Goal: Task Accomplishment & Management: Complete application form

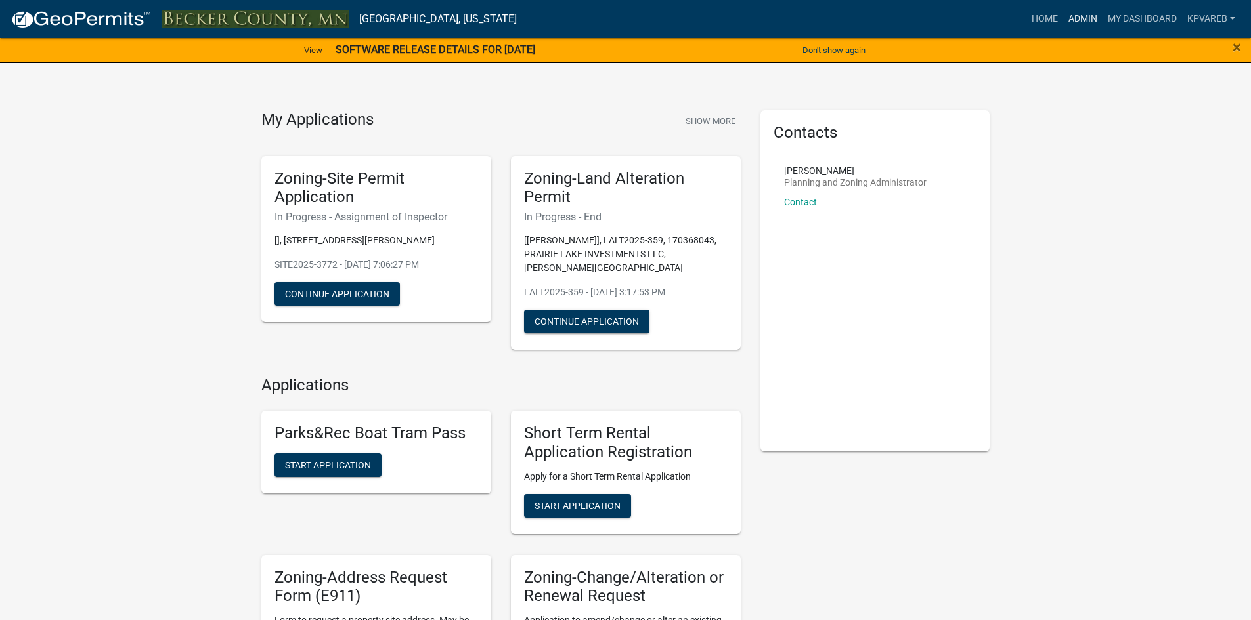
click at [1081, 7] on link "Admin" at bounding box center [1082, 19] width 39 height 25
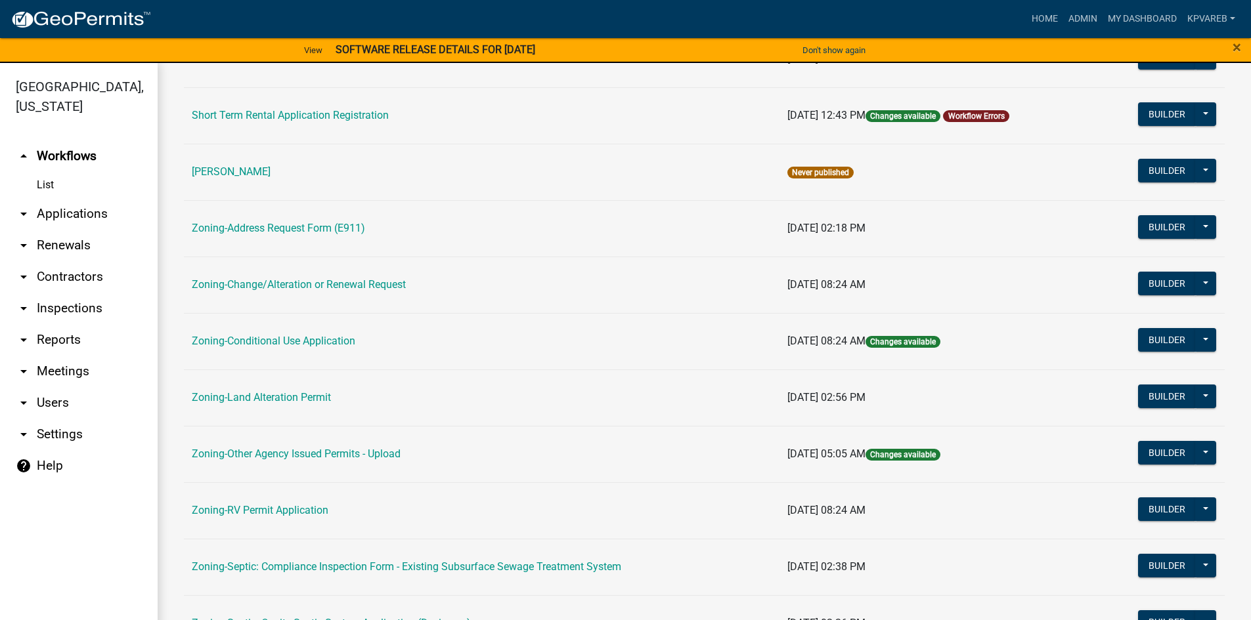
scroll to position [387, 0]
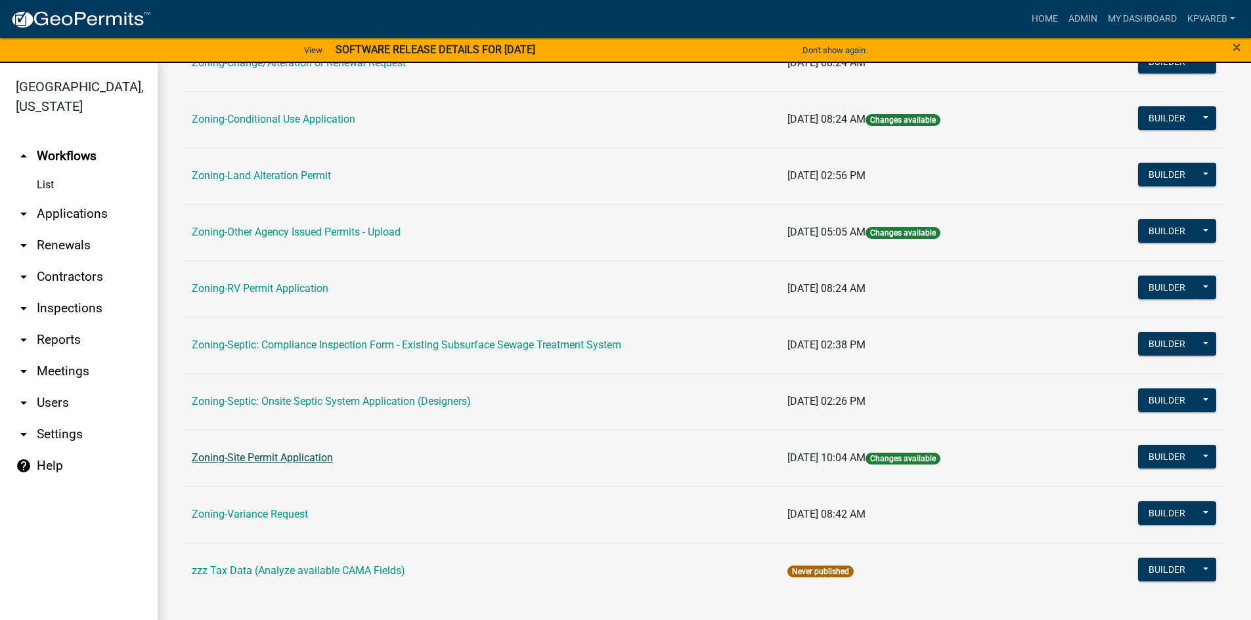
click at [311, 459] on link "Zoning-Site Permit Application" at bounding box center [262, 458] width 141 height 12
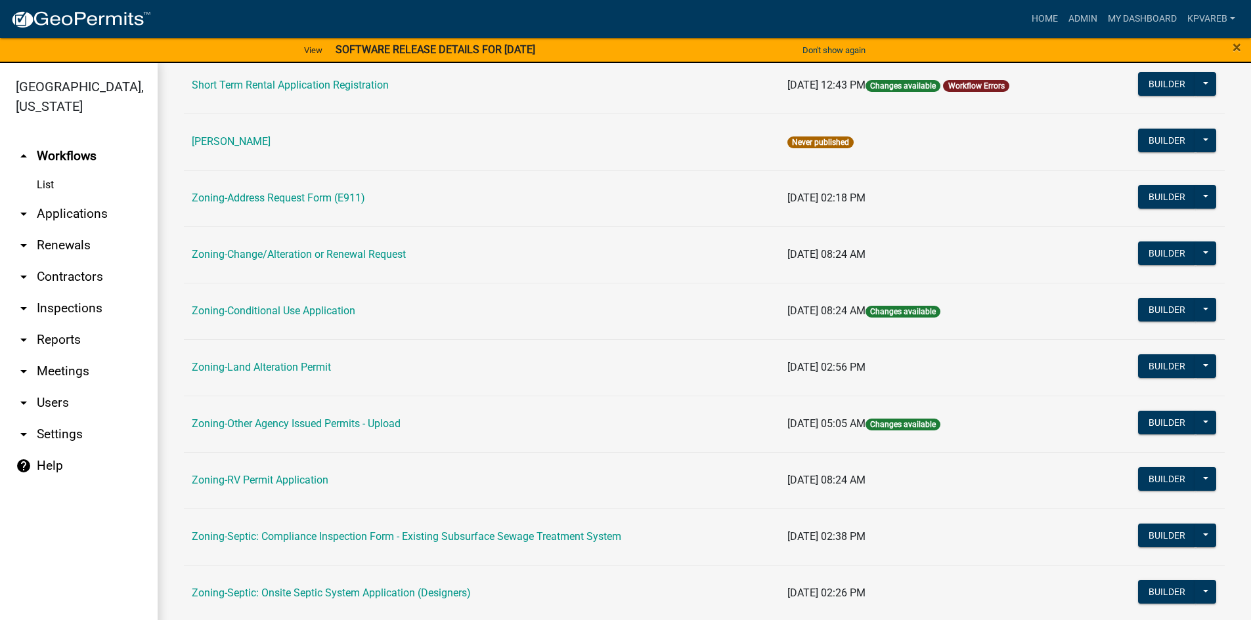
scroll to position [328, 0]
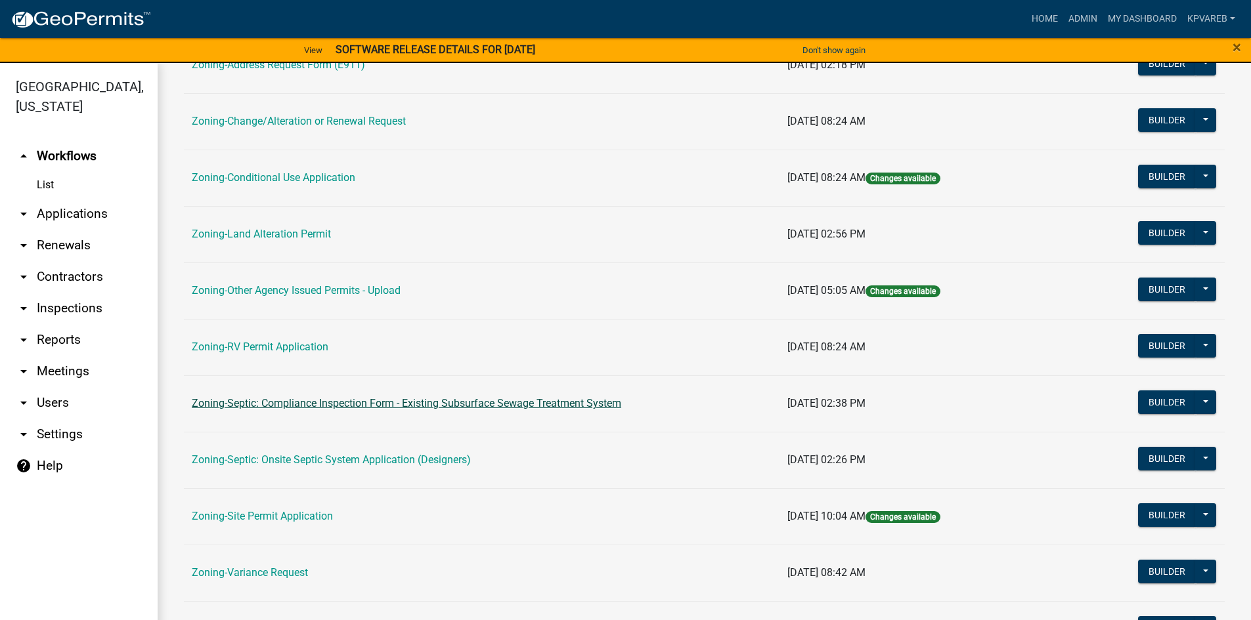
click at [319, 405] on link "Zoning-Septic: Compliance Inspection Form - Existing Subsurface Sewage Treatmen…" at bounding box center [406, 403] width 429 height 12
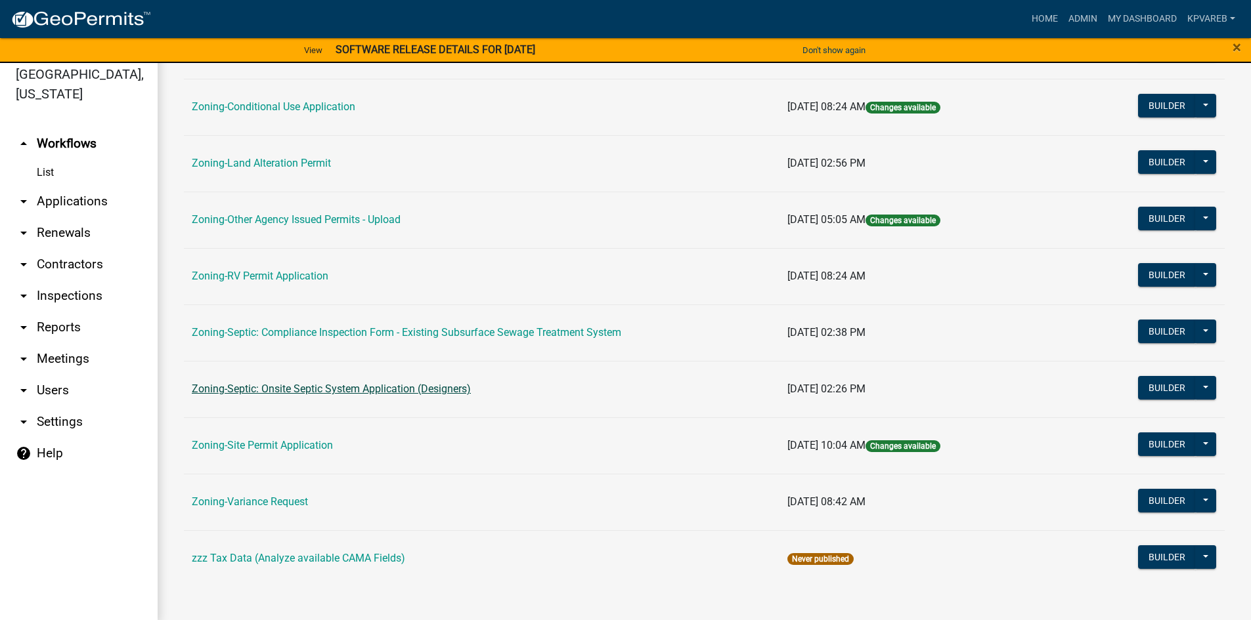
scroll to position [16, 0]
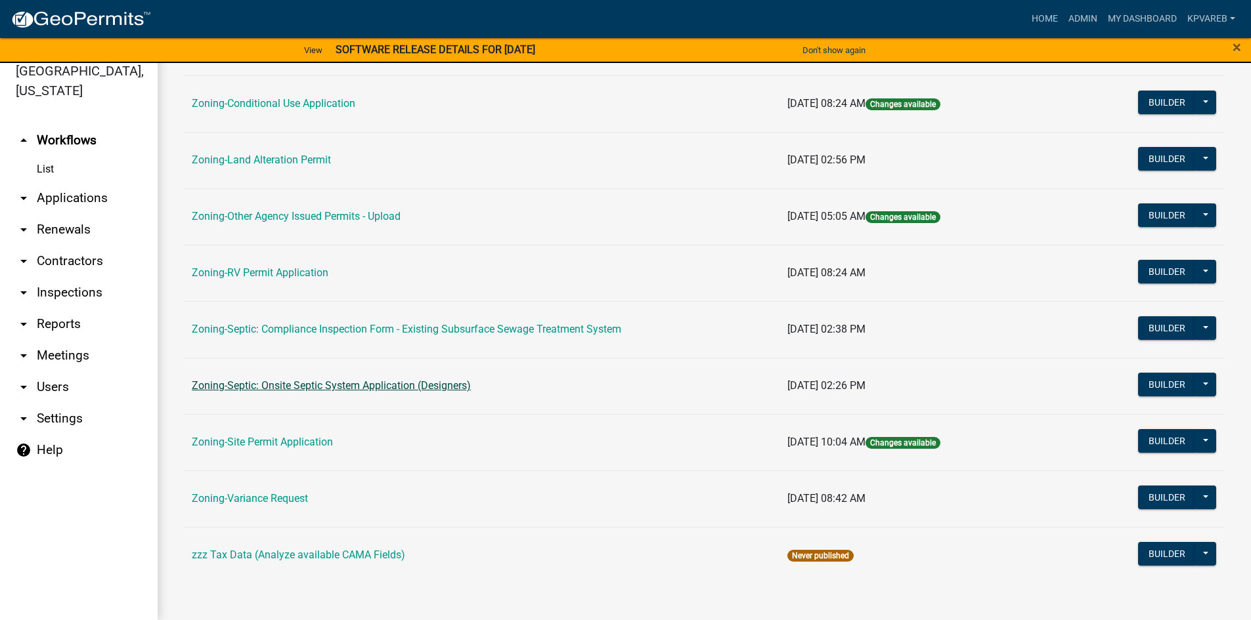
click at [336, 389] on link "Zoning-Septic: Onsite Septic System Application (Designers)" at bounding box center [331, 385] width 279 height 12
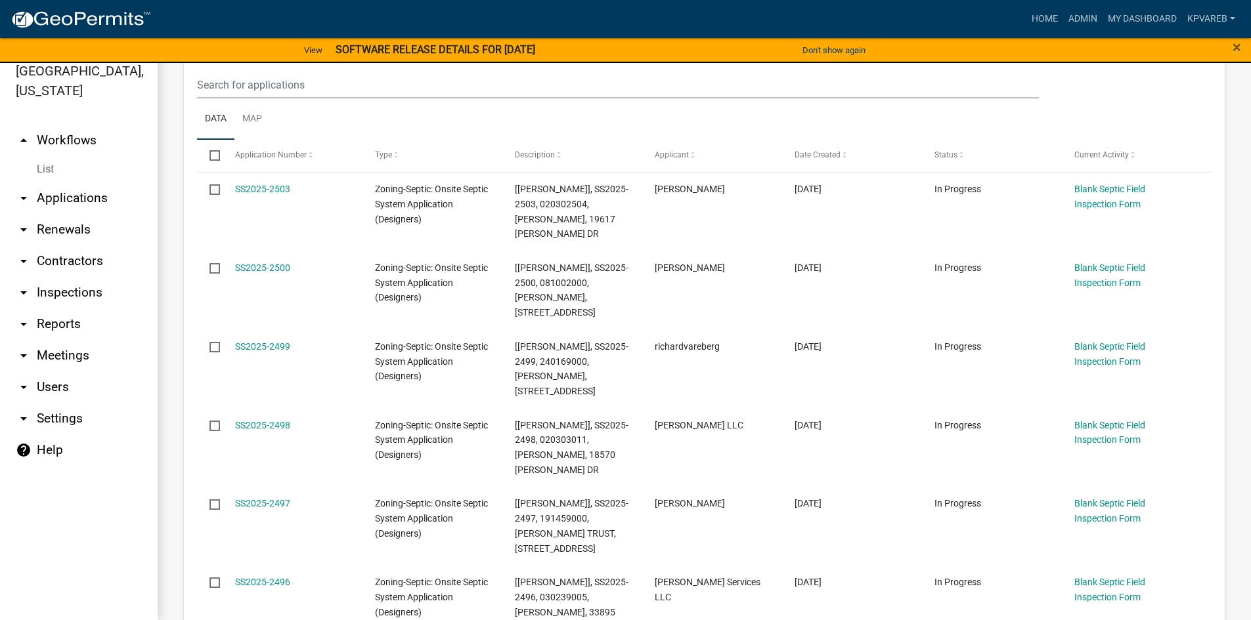
scroll to position [197, 0]
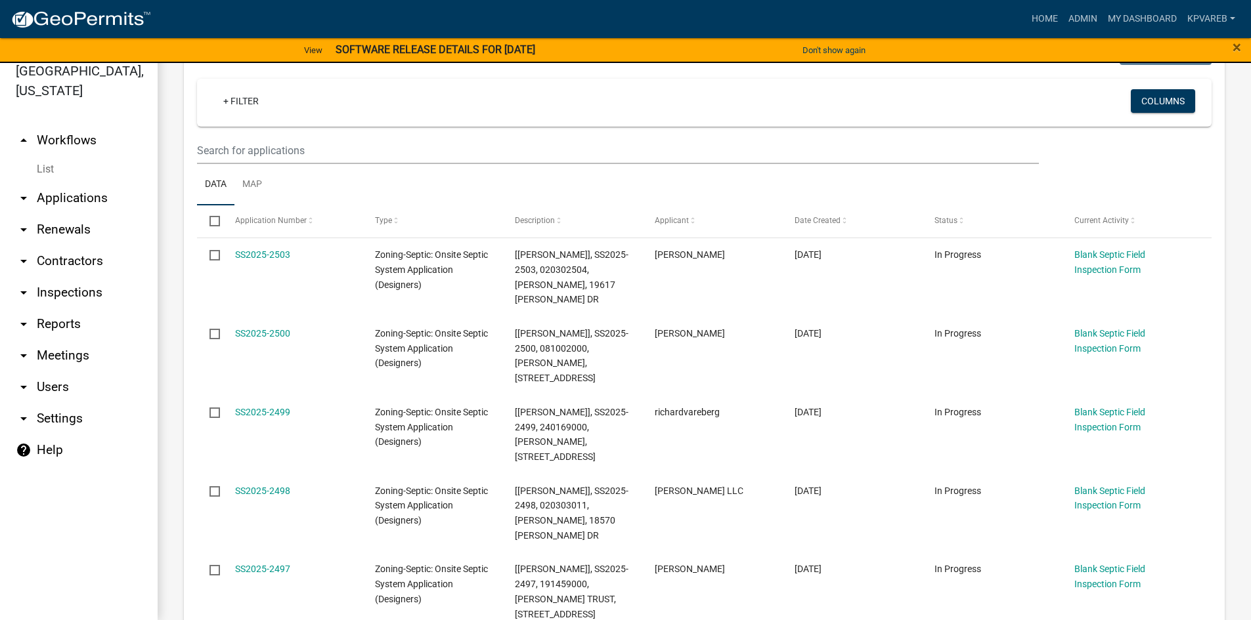
click at [236, 133] on wm-filter-builder "+ Filter Columns" at bounding box center [704, 121] width 1014 height 85
click at [238, 137] on input "text" at bounding box center [618, 150] width 842 height 27
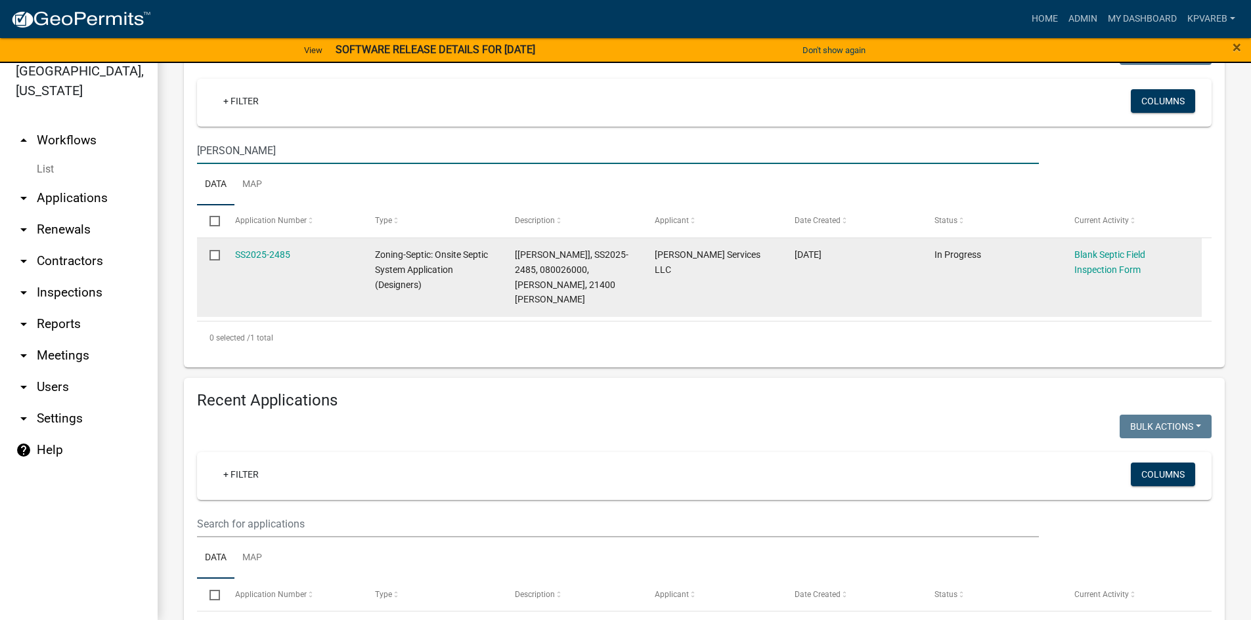
type input "[PERSON_NAME]"
click at [259, 261] on div "SS2025-2485" at bounding box center [292, 255] width 115 height 15
click at [268, 249] on link "SS2025-2485" at bounding box center [262, 254] width 55 height 11
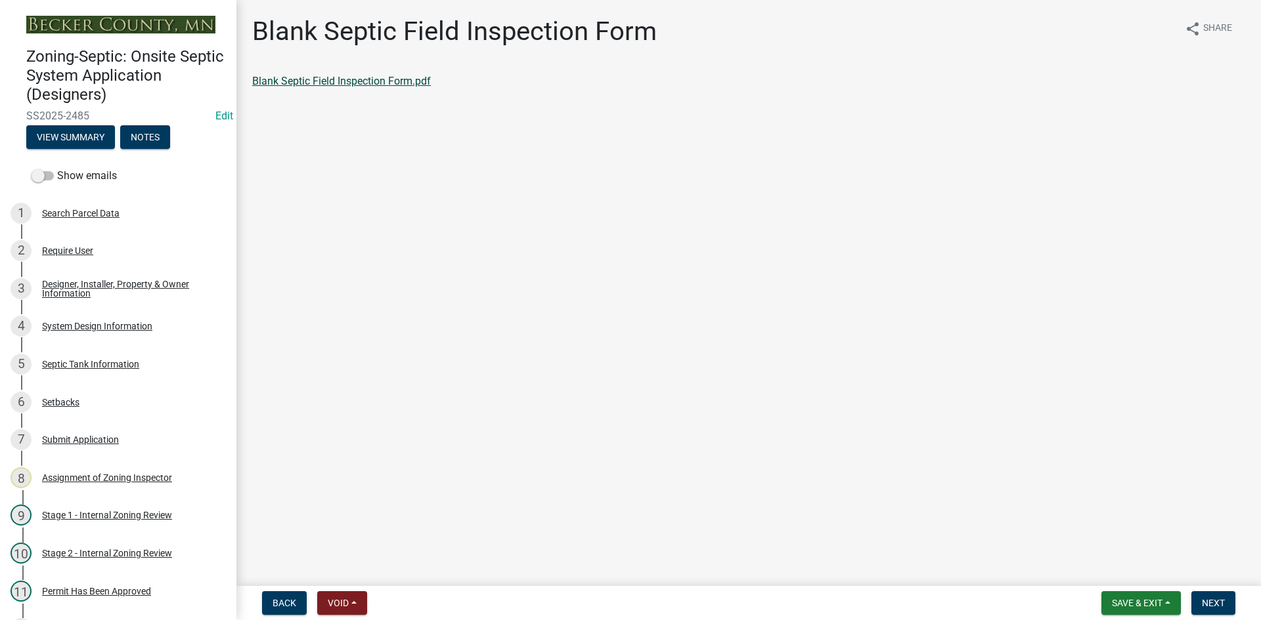
click at [356, 83] on link "Blank Septic Field Inspection Form.pdf" at bounding box center [341, 81] width 179 height 12
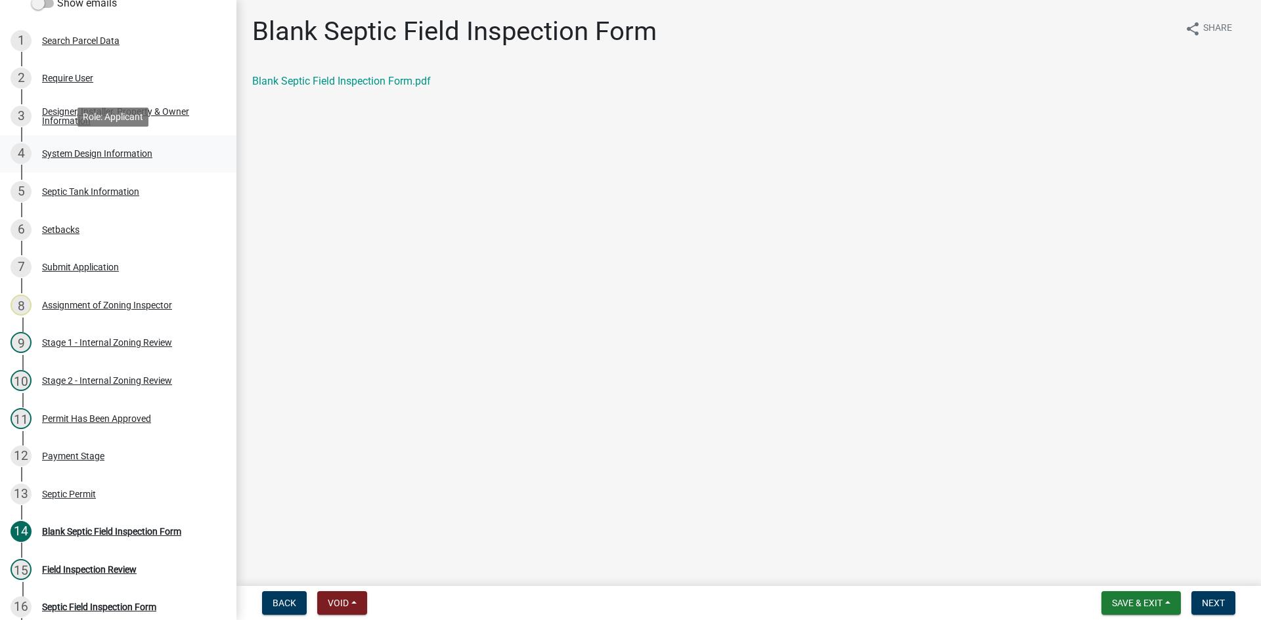
click at [106, 149] on div "System Design Information" at bounding box center [97, 153] width 110 height 9
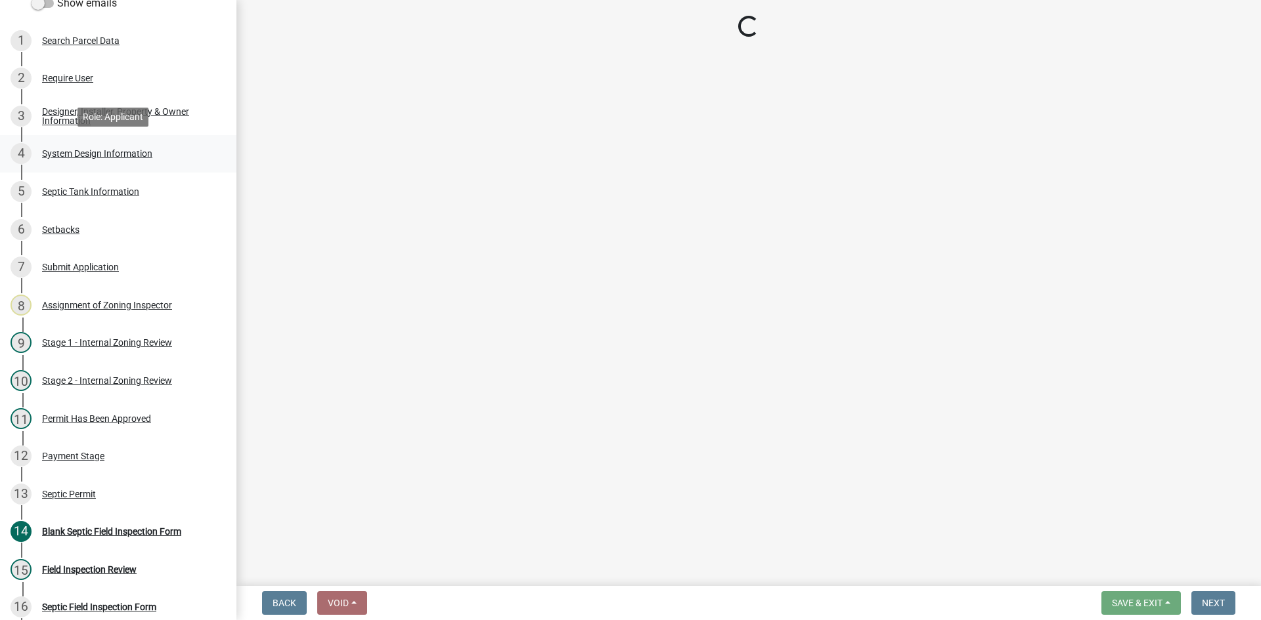
select select "55497d75-c43f-4635-a730-e0737ce05d56"
select select "d11049ea-91d0-42ef-8f23-5bc08afa6acf"
select select "011fbff4-a41d-4a75-9bd8-71c7e6c69e0d"
select select "85fdfef2-2683-4311-b5d5-5505f6411127"
select select "ba735beb-519e-40f0-ae20-62d65fc4c46b"
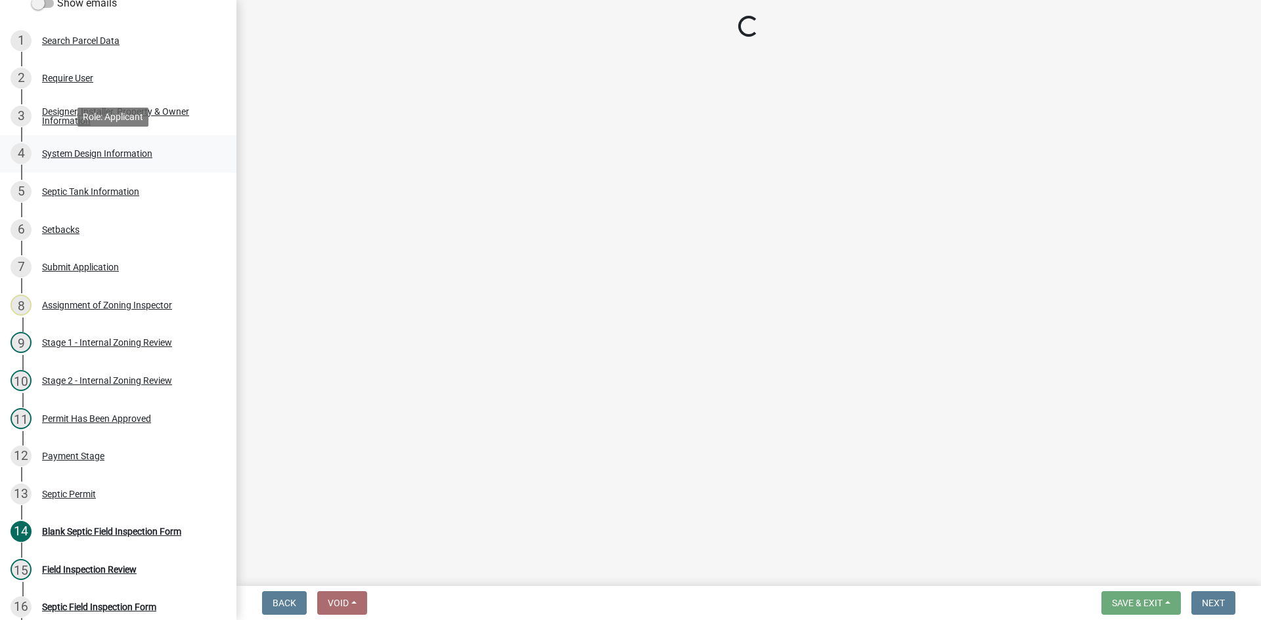
select select "ef698bf5-6172-44c1-9ffb-522c07469aed"
select select "384fc250-a67e-4e5e-a6e0-19116deb63e7"
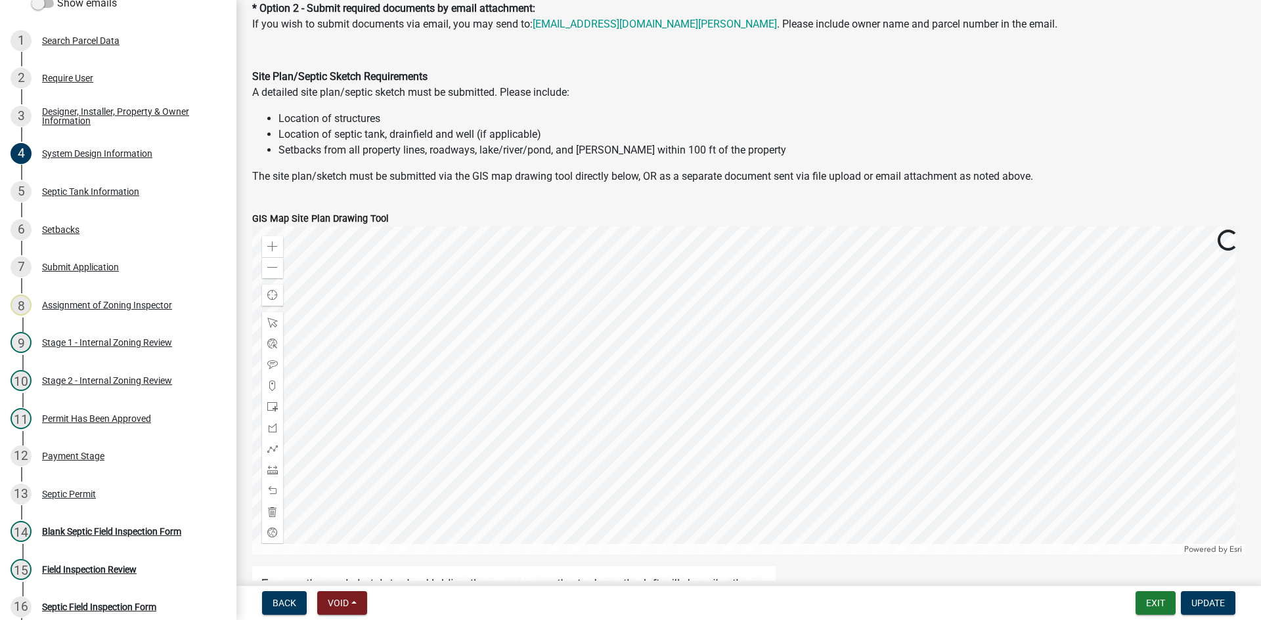
scroll to position [591, 0]
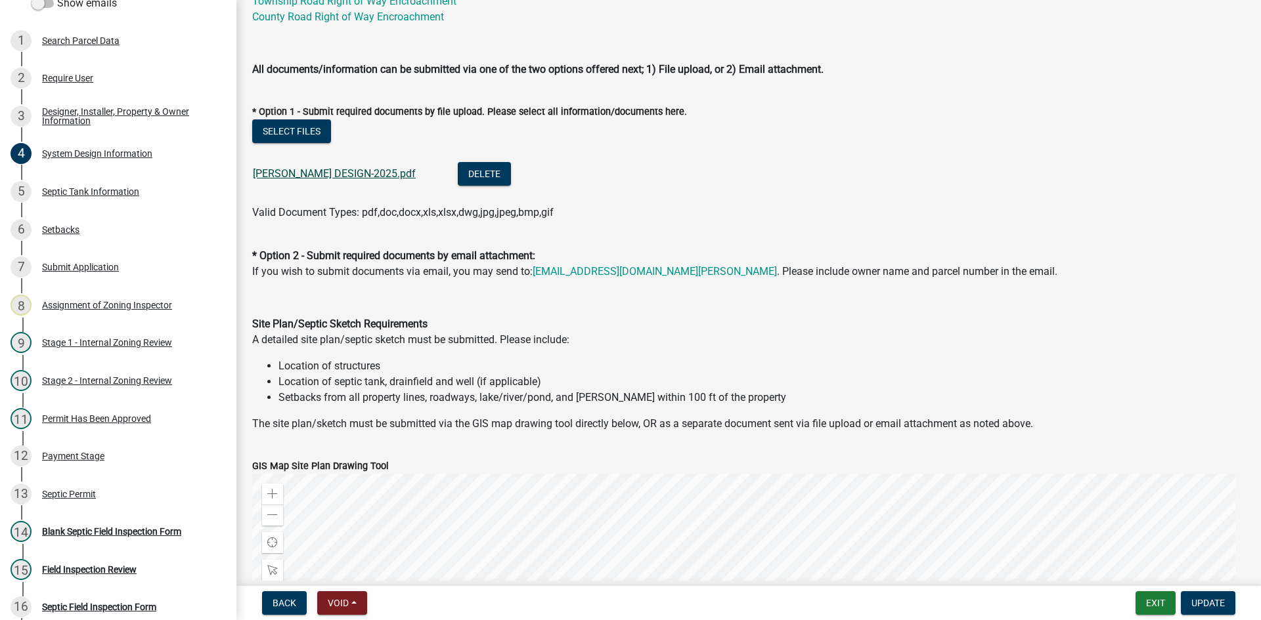
click at [357, 179] on link "[PERSON_NAME] DESIGN-2025.pdf" at bounding box center [334, 173] width 163 height 12
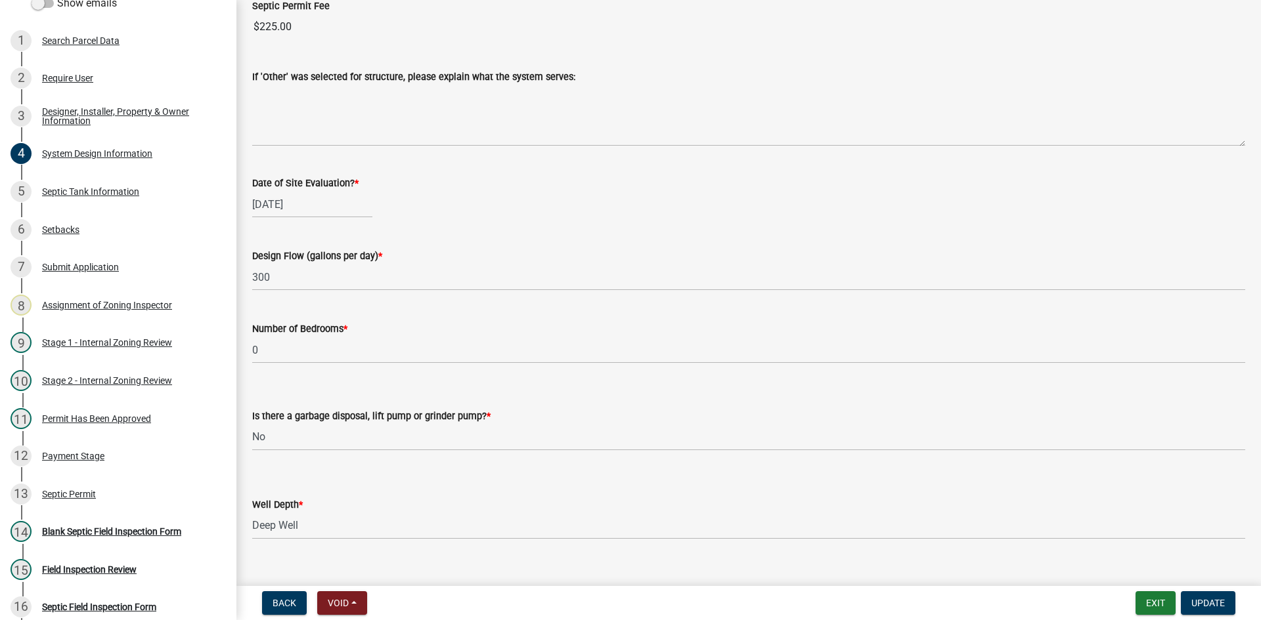
scroll to position [2167, 0]
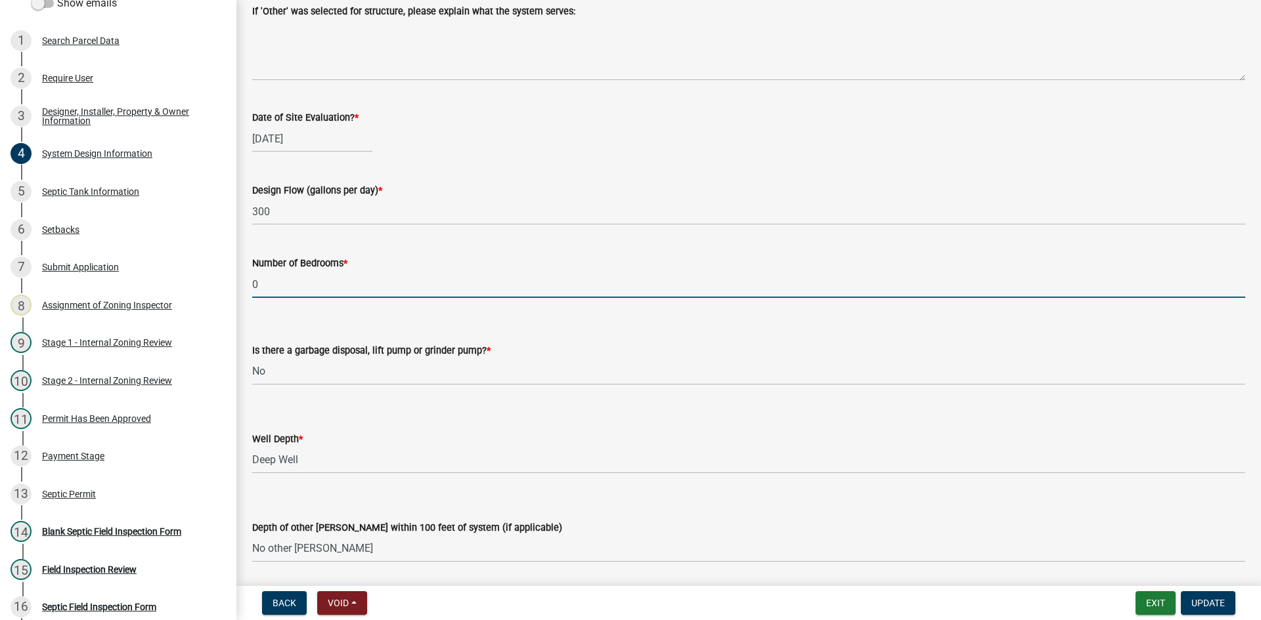
drag, startPoint x: 282, startPoint y: 287, endPoint x: 241, endPoint y: 290, distance: 41.4
type input "2"
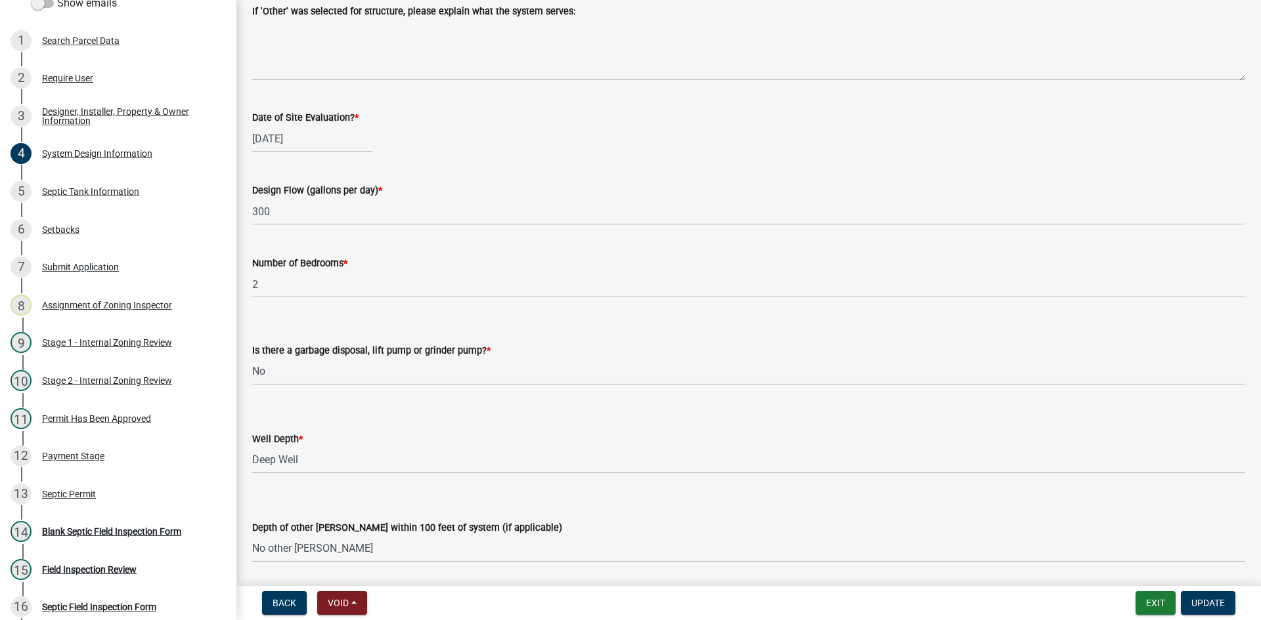
click at [647, 316] on div "Is there a garbage disposal, lift pump or grinder pump? * Select Item... Yes No" at bounding box center [748, 347] width 993 height 77
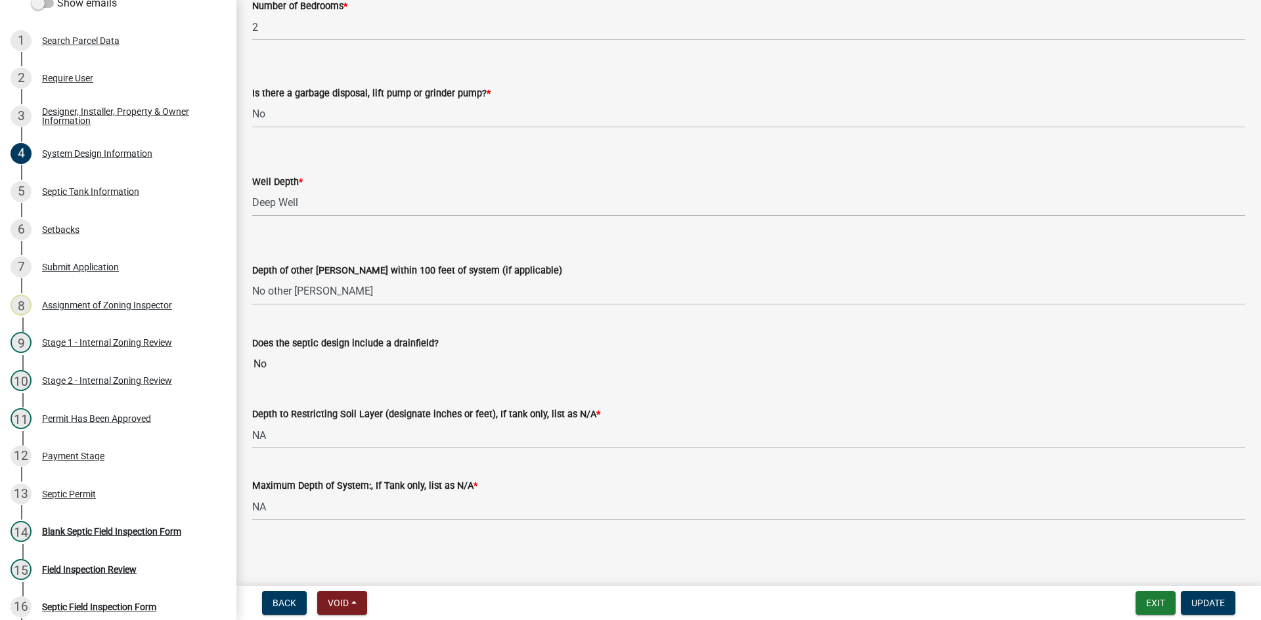
scroll to position [2425, 0]
click at [1201, 596] on button "Update" at bounding box center [1208, 604] width 54 height 24
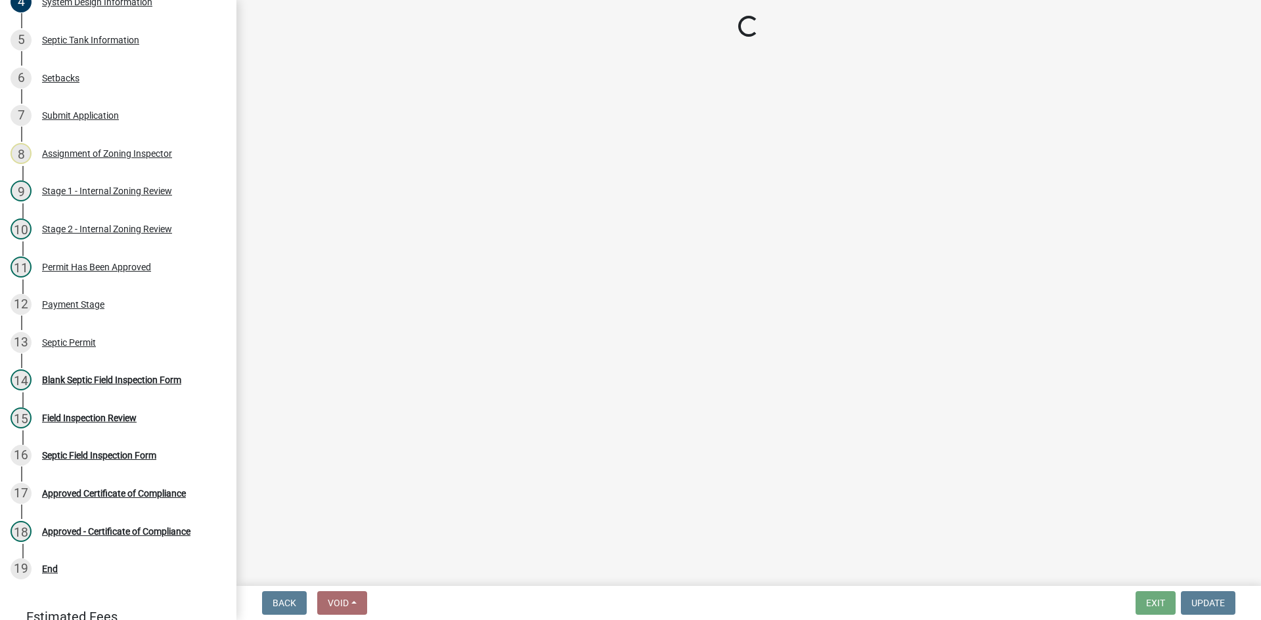
scroll to position [414, 0]
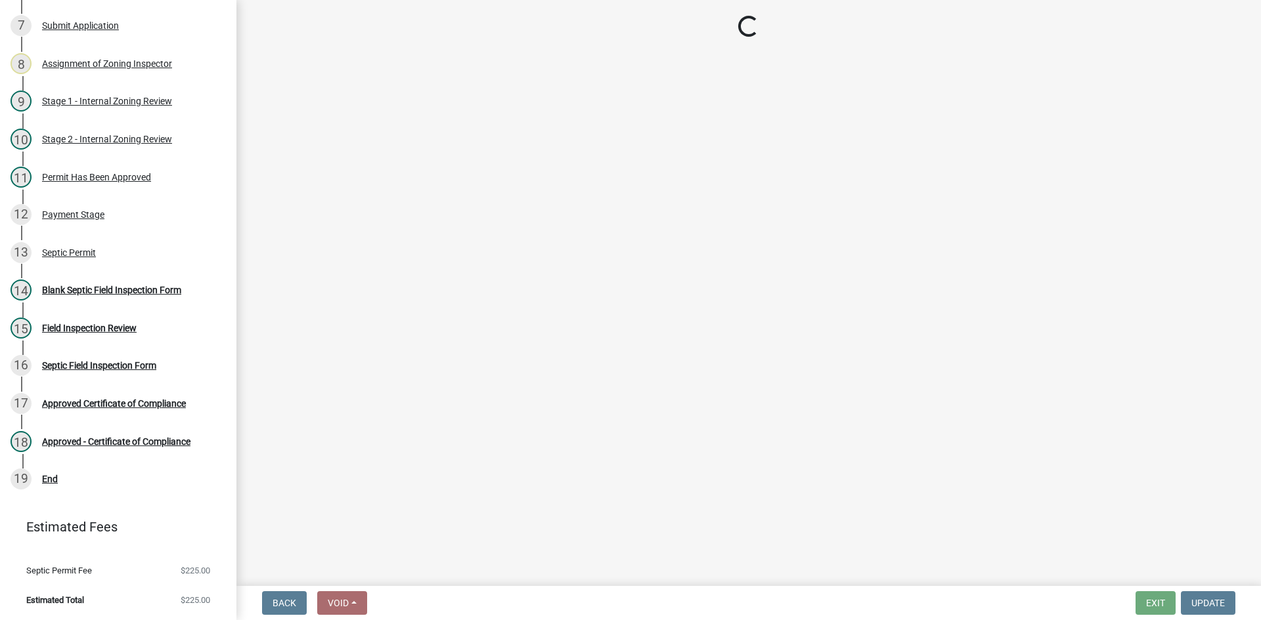
drag, startPoint x: 236, startPoint y: 276, endPoint x: 236, endPoint y: 293, distance: 17.7
click at [236, 293] on main "Loading..." at bounding box center [748, 290] width 1024 height 581
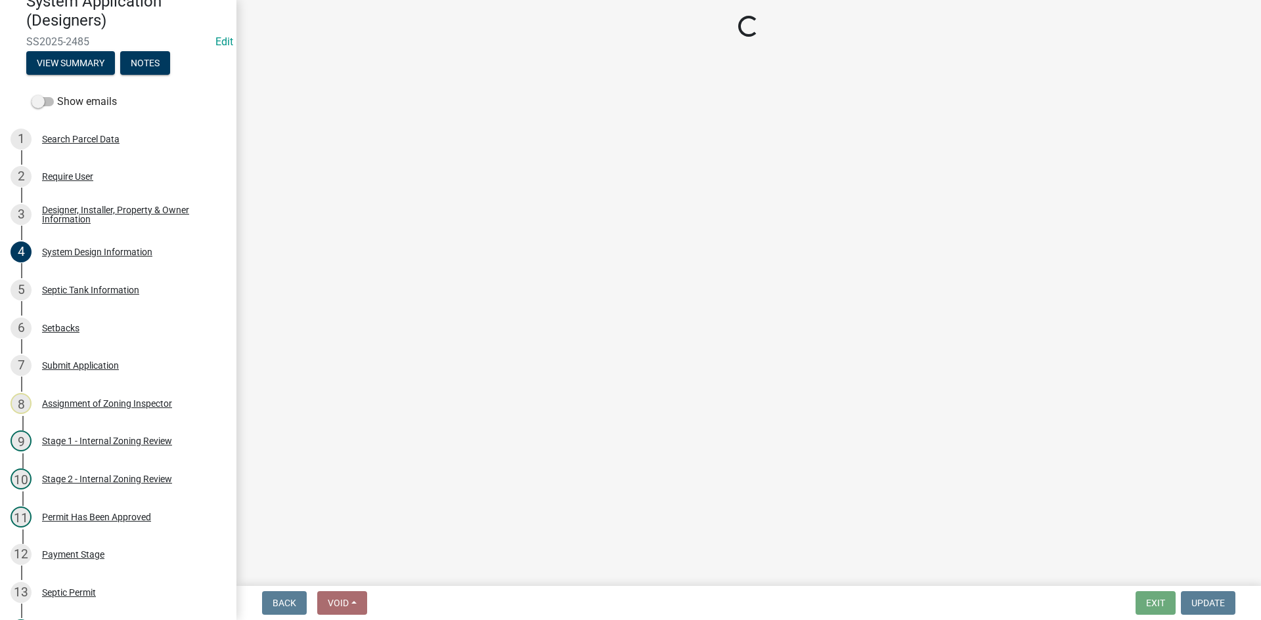
scroll to position [72, 0]
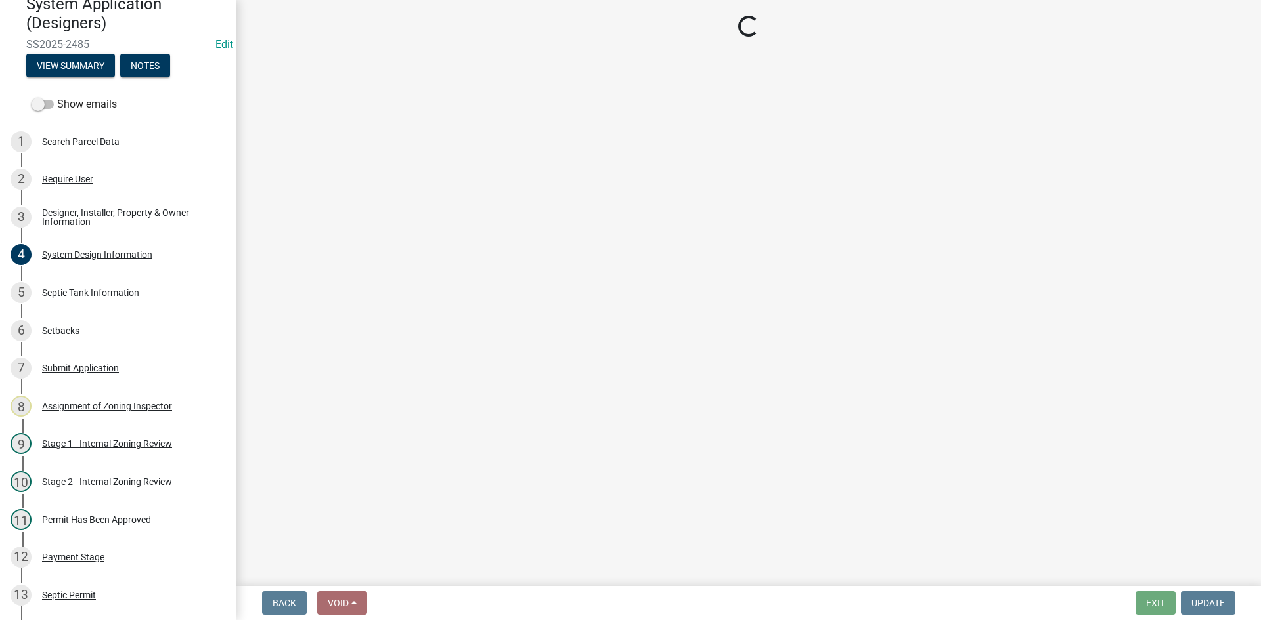
select select "49e49f1e-3b32-4342-8c2e-9cbd4919fe4d"
select select "ca07ae0a-7638-46ff-ada2-c67ca3524324"
select select "ec75a761-93b4-47c5-8535-fea253c32937"
select select "bcbb982e-a48c-4b4a-a83b-ed1363446a86"
select select "47a2a5dd-5977-4941-8e6f-09ff03cdfb75"
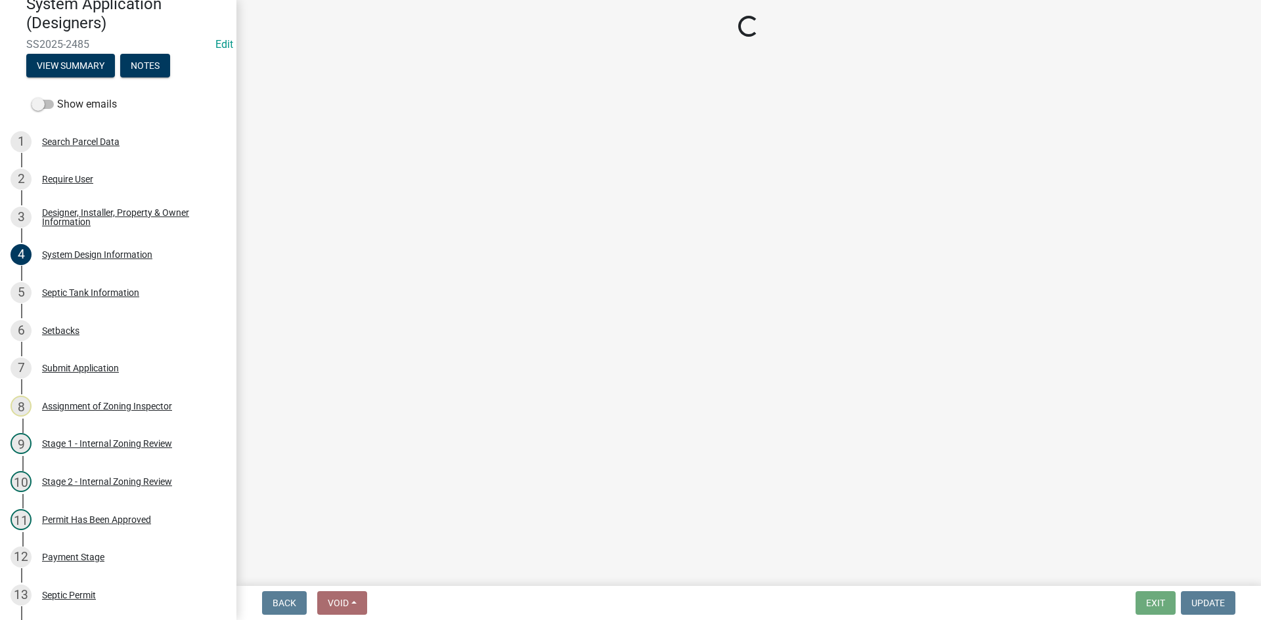
select select "bb79d4d7-231b-4b1d-b193-590fb78434b4"
select select "16f67b85-ee8d-44ae-bc4a-b6dc5f12ab64"
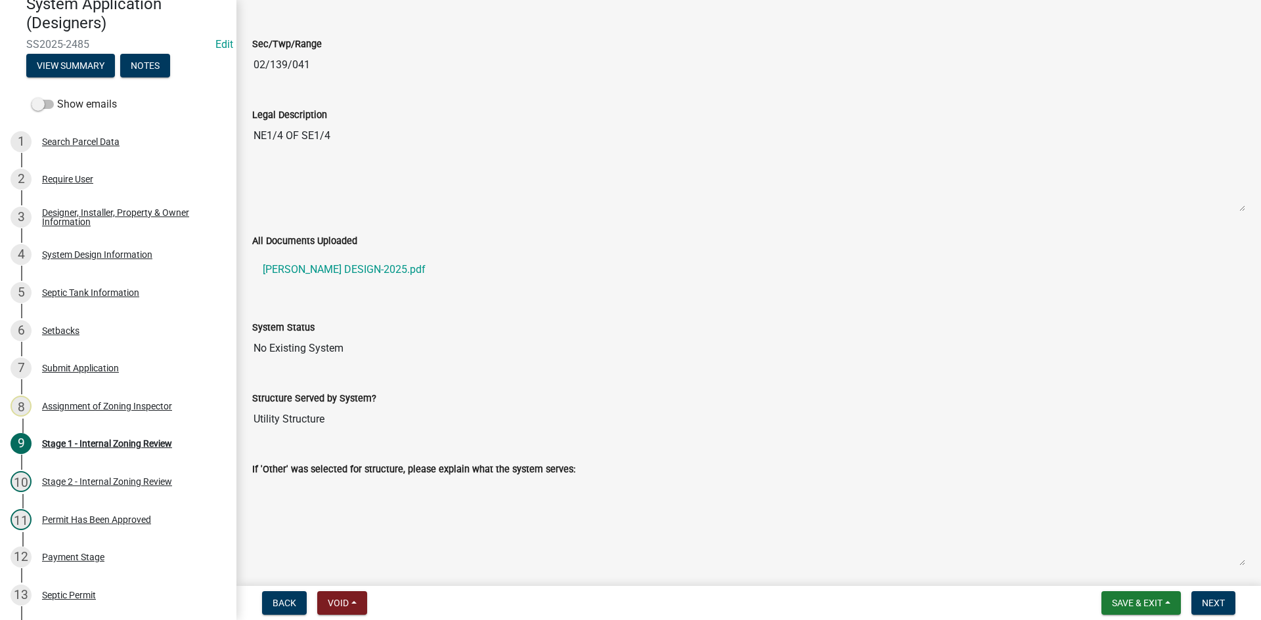
scroll to position [1838, 0]
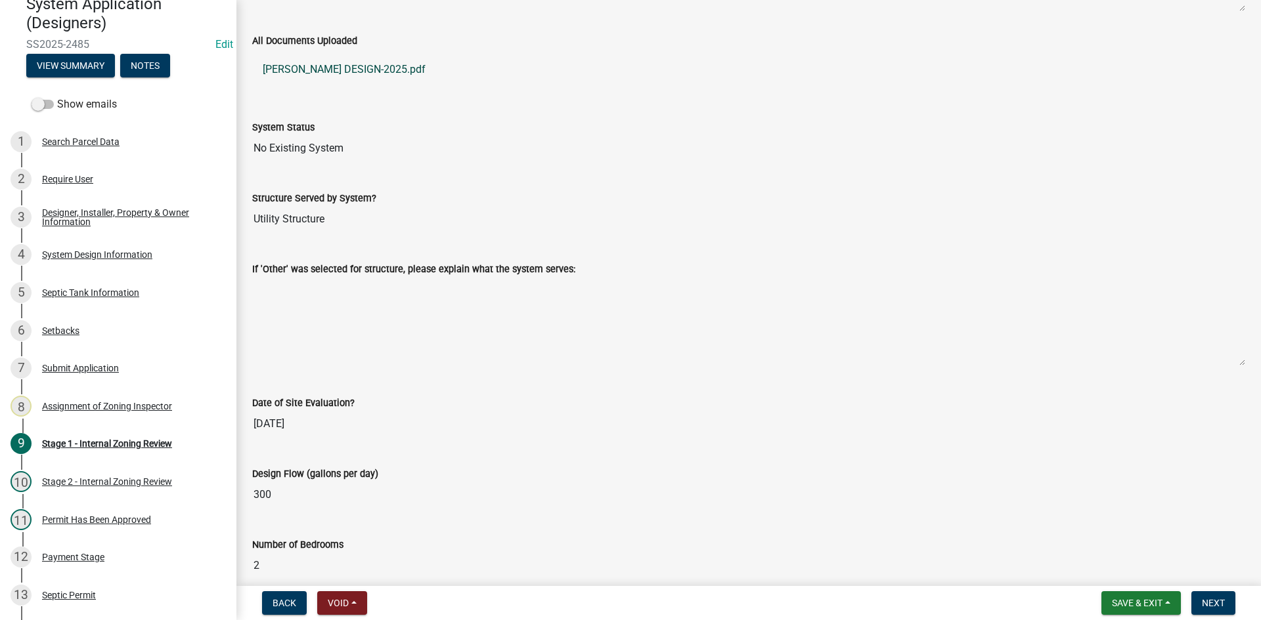
click at [367, 64] on link "[PERSON_NAME] DESIGN-2025.pdf" at bounding box center [748, 70] width 993 height 32
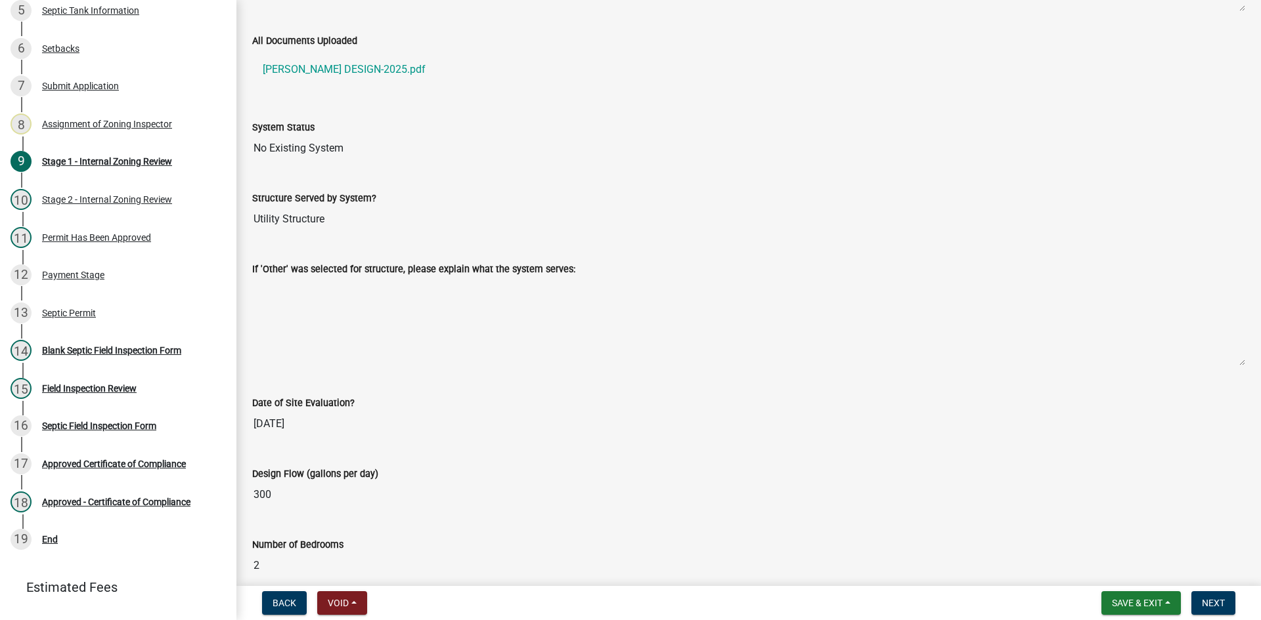
scroll to position [414, 0]
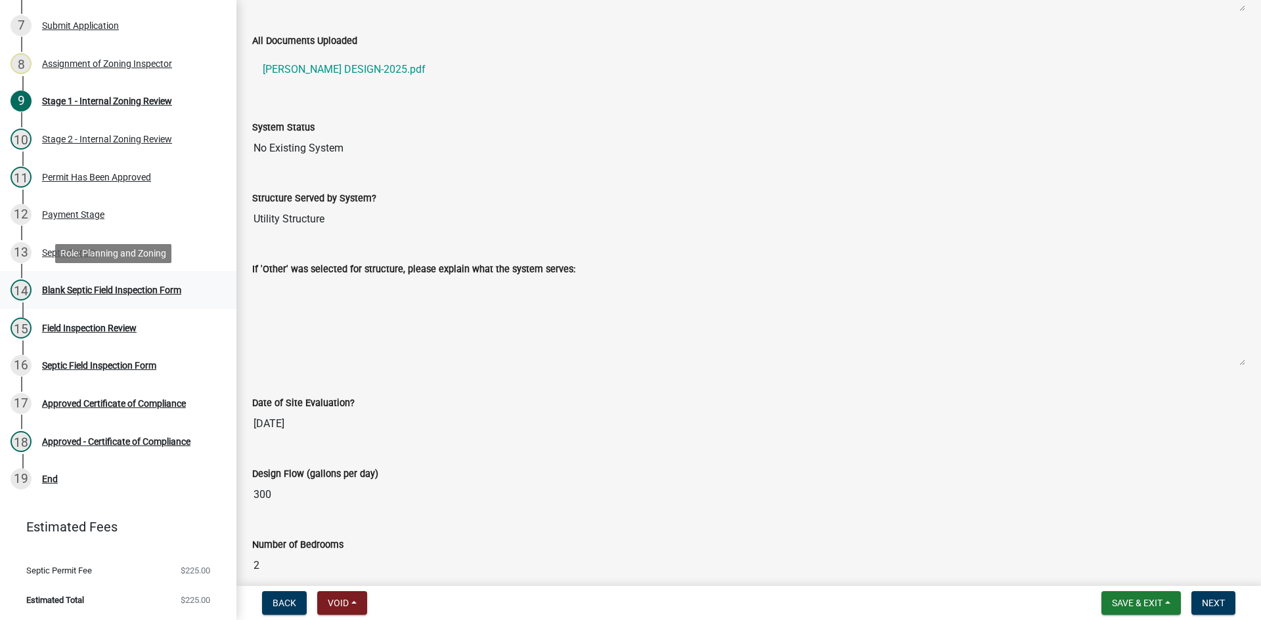
click at [130, 290] on div "Blank Septic Field Inspection Form" at bounding box center [111, 290] width 139 height 9
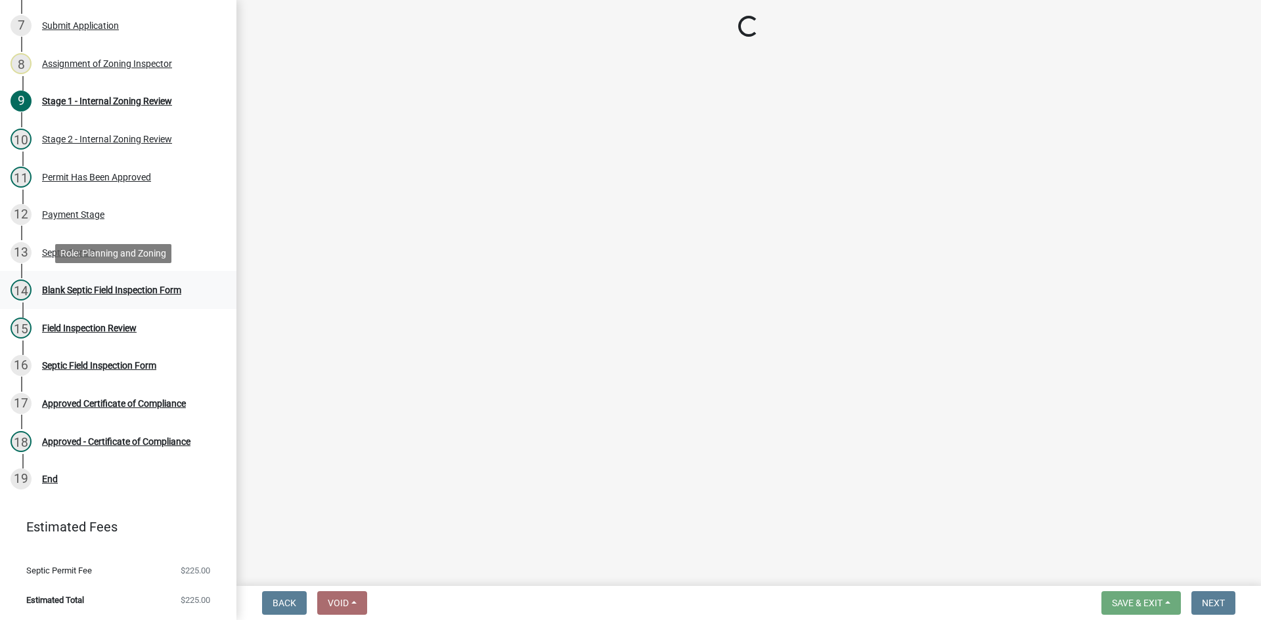
scroll to position [0, 0]
select select "49e49f1e-3b32-4342-8c2e-9cbd4919fe4d"
select select "ca07ae0a-7638-46ff-ada2-c67ca3524324"
select select "ec75a761-93b4-47c5-8535-fea253c32937"
select select "bcbb982e-a48c-4b4a-a83b-ed1363446a86"
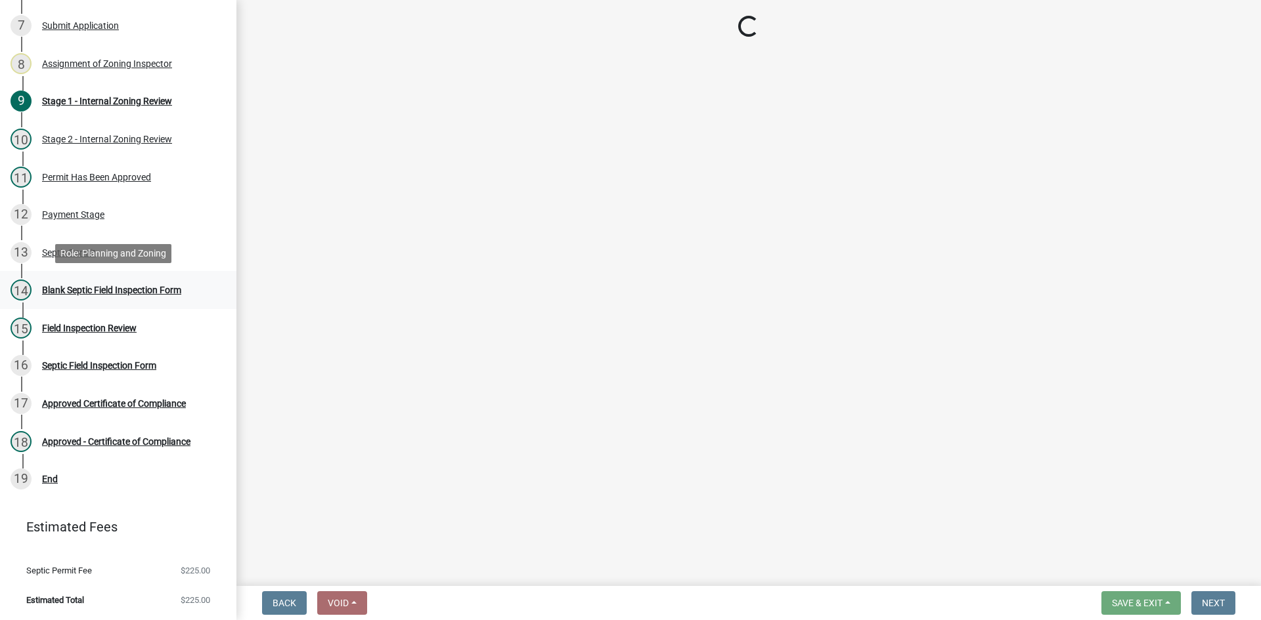
select select "47a2a5dd-5977-4941-8e6f-09ff03cdfb75"
select select "bb79d4d7-231b-4b1d-b193-590fb78434b4"
select select "16f67b85-ee8d-44ae-bc4a-b6dc5f12ab64"
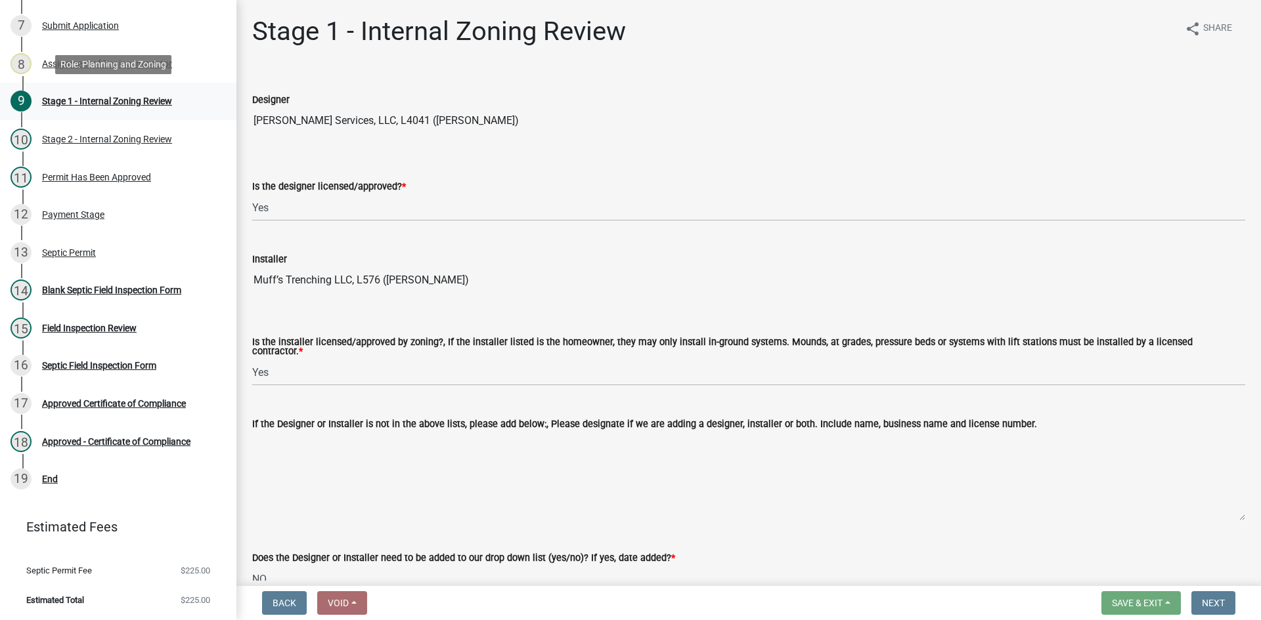
click at [146, 104] on div "Stage 1 - Internal Zoning Review" at bounding box center [107, 101] width 130 height 9
click at [146, 131] on div "10 Stage 2 - Internal Zoning Review" at bounding box center [113, 139] width 205 height 21
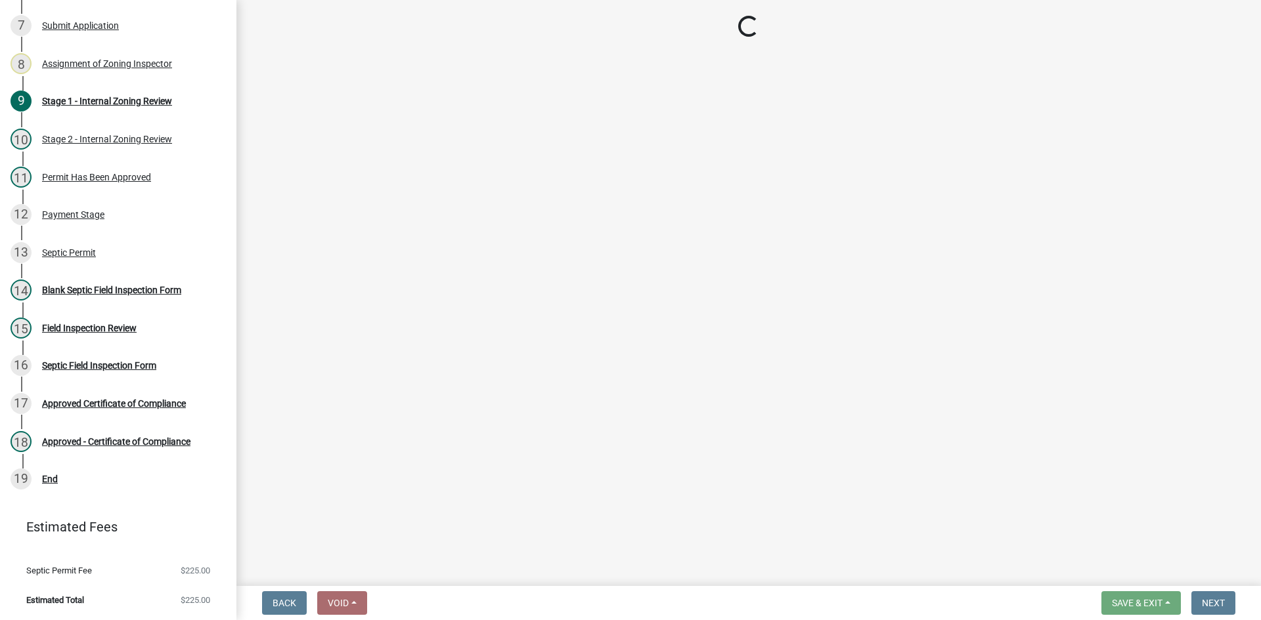
select select "49e49f1e-3b32-4342-8c2e-9cbd4919fe4d"
select select "ca07ae0a-7638-46ff-ada2-c67ca3524324"
select select "ec75a761-93b4-47c5-8535-fea253c32937"
select select "bcbb982e-a48c-4b4a-a83b-ed1363446a86"
select select "47a2a5dd-5977-4941-8e6f-09ff03cdfb75"
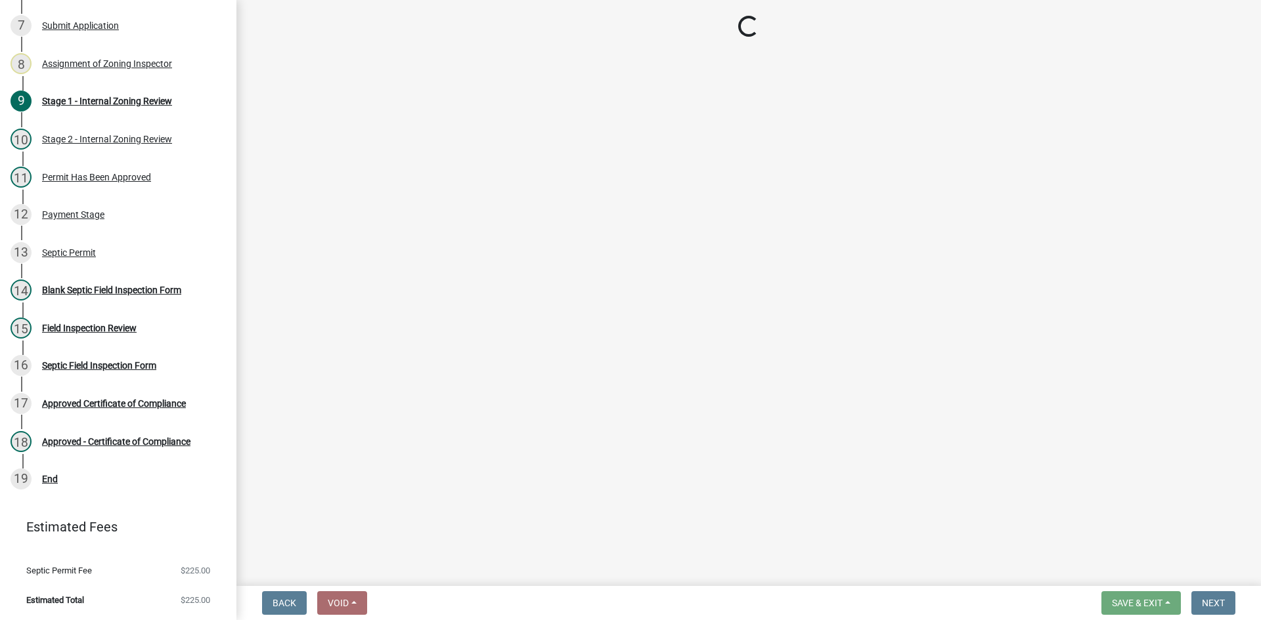
select select "bb79d4d7-231b-4b1d-b193-590fb78434b4"
select select "16f67b85-ee8d-44ae-bc4a-b6dc5f12ab64"
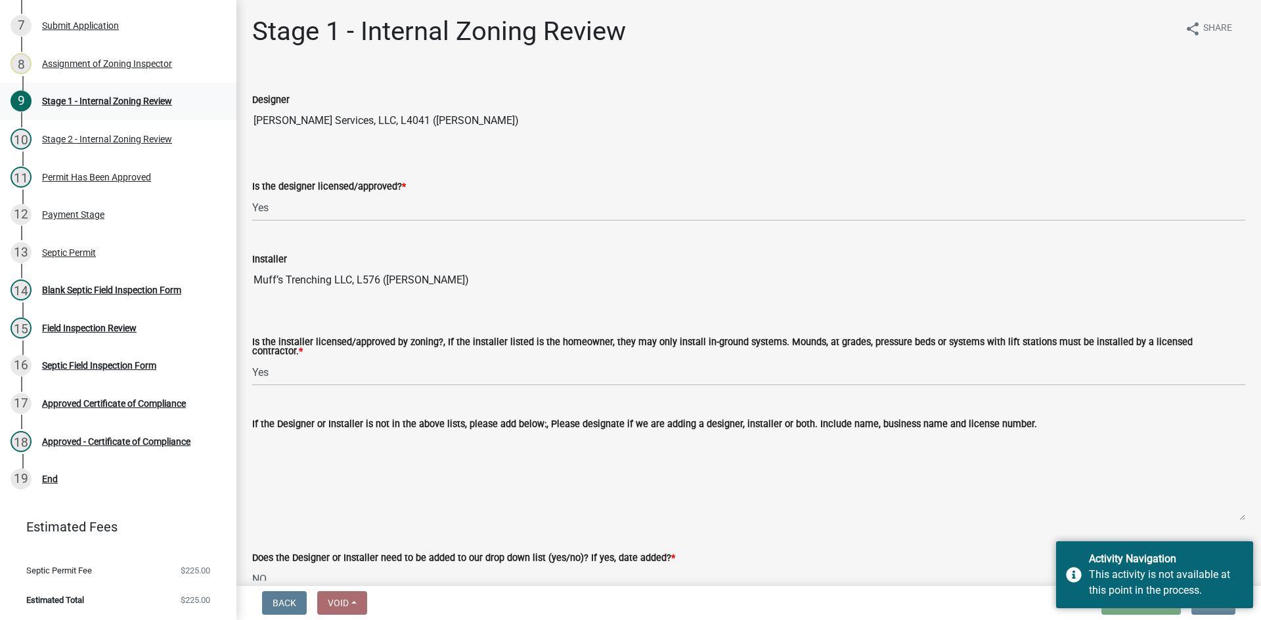
click at [135, 99] on div "Stage 1 - Internal Zoning Review" at bounding box center [107, 101] width 130 height 9
click at [1181, 498] on textarea "If the Designer or Installer is not in the above lists, please add below:, Plea…" at bounding box center [748, 476] width 993 height 89
click at [542, 509] on textarea "If the Designer or Installer is not in the above lists, please add below:, Plea…" at bounding box center [748, 476] width 993 height 89
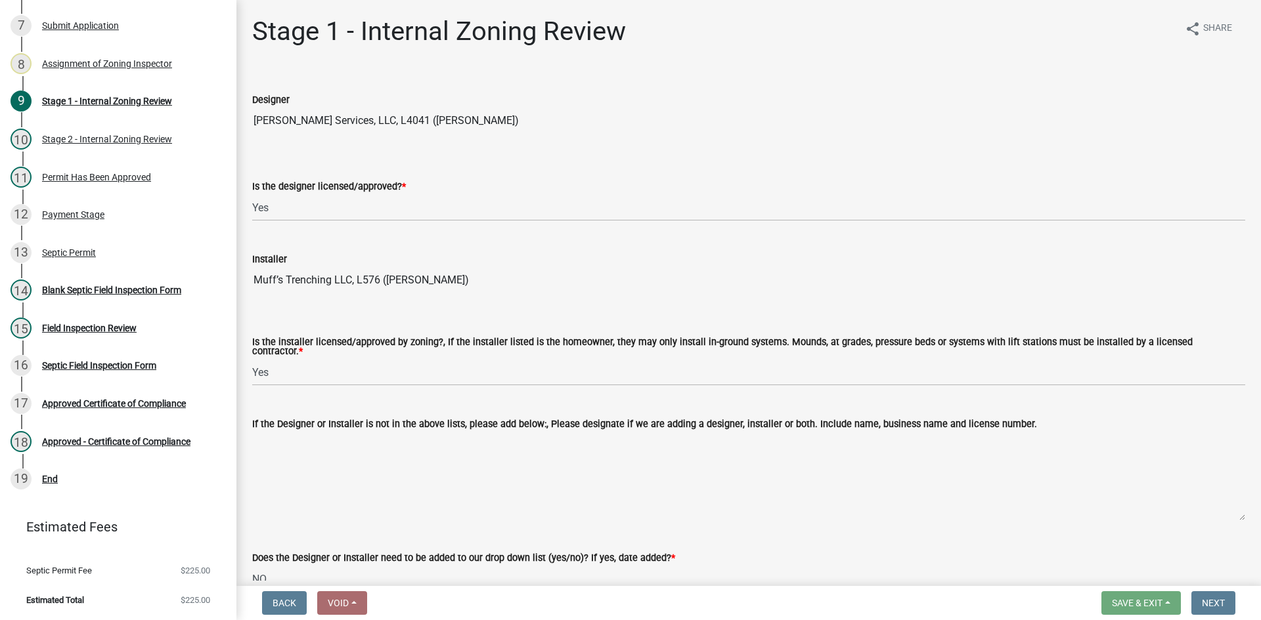
click at [504, 330] on form "Is the installer licensed/approved by zoning?, If the installer listed is the h…" at bounding box center [748, 354] width 993 height 64
click at [138, 47] on link "8 Assignment of Zoning Inspector" at bounding box center [118, 64] width 236 height 38
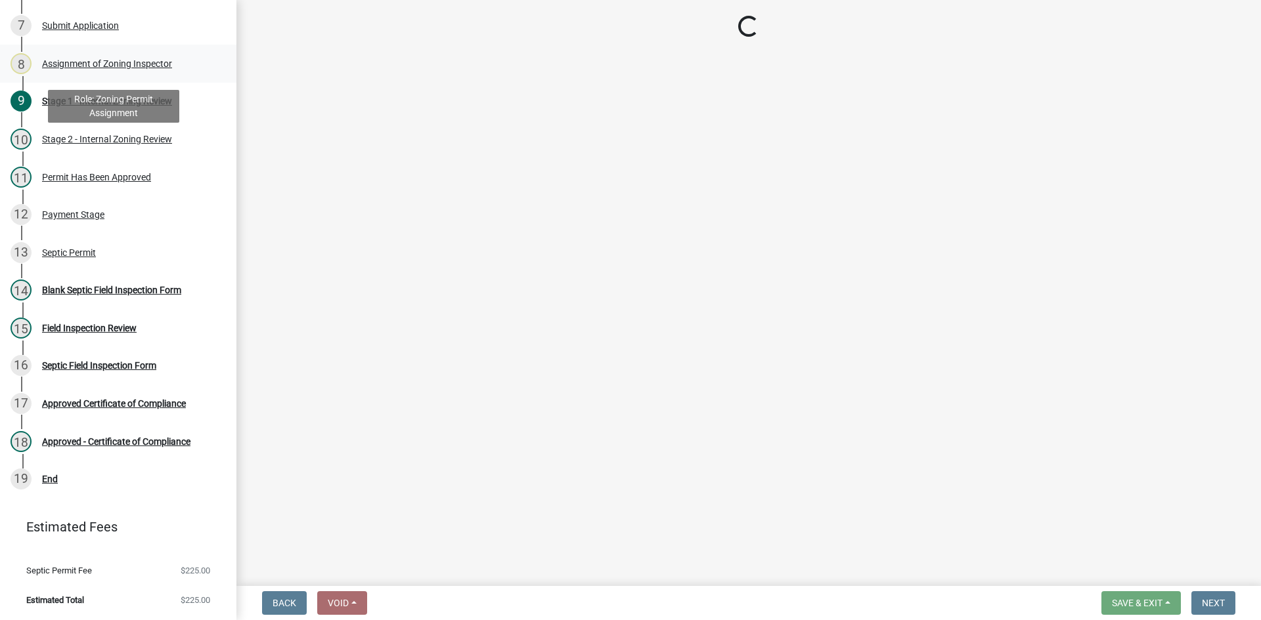
select select "7bfe52ba-73b7-4ac1-9bde-d3bb601555ca"
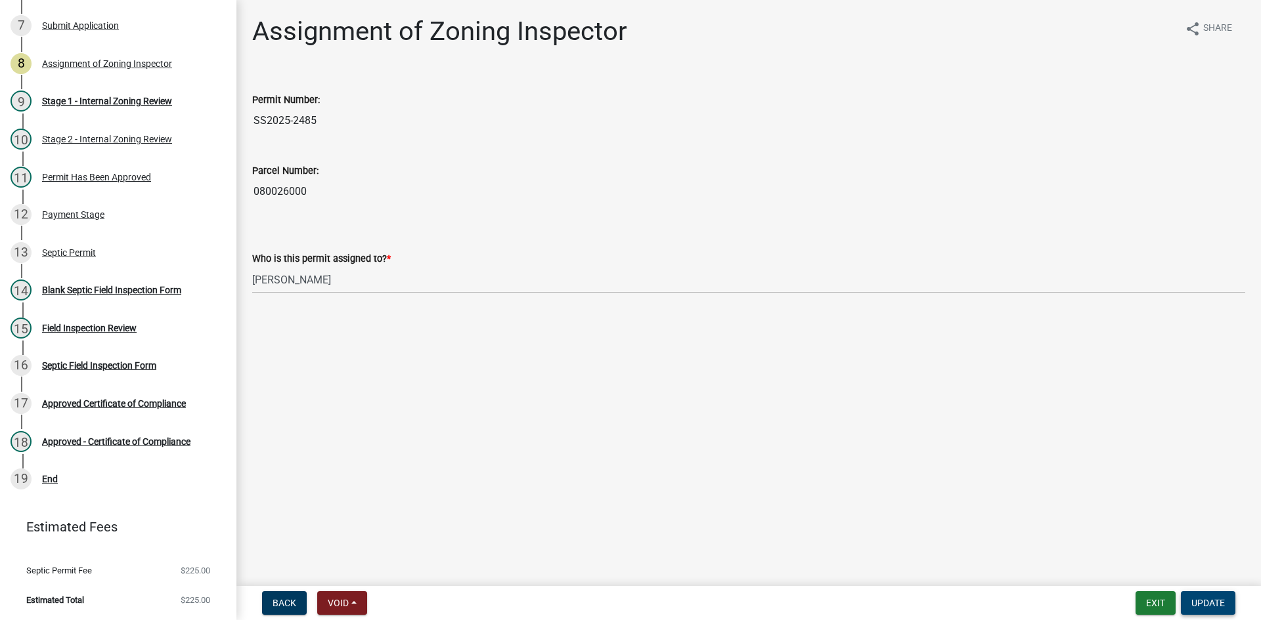
click at [1193, 599] on span "Update" at bounding box center [1207, 603] width 33 height 11
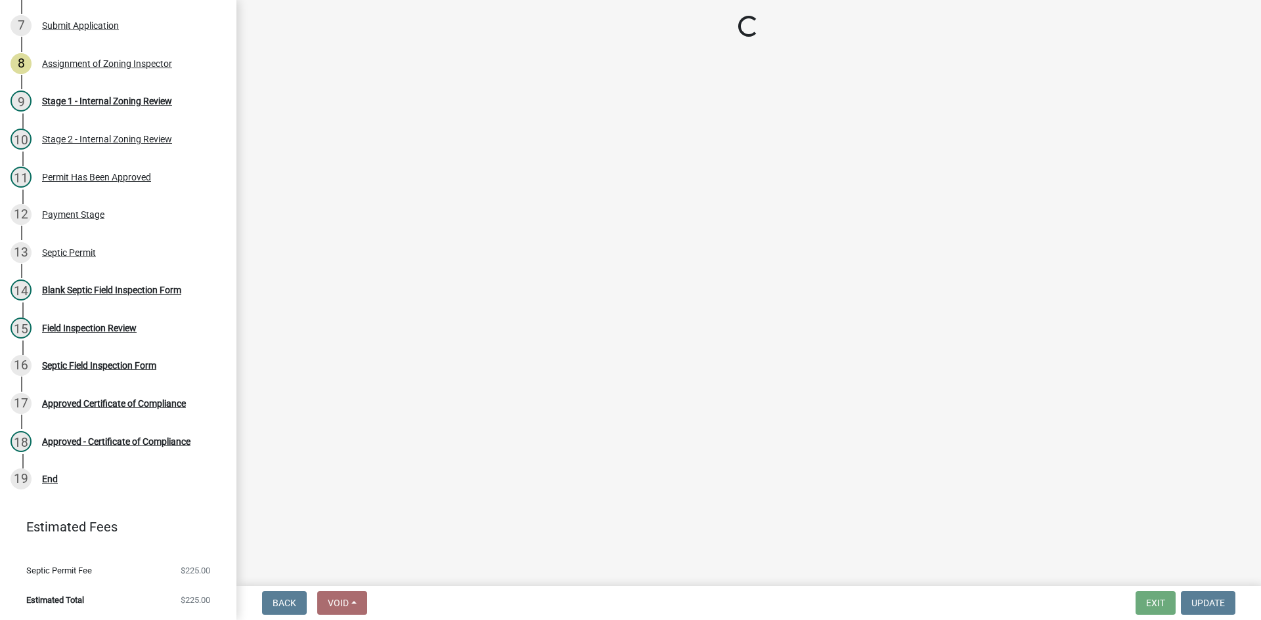
select select "49e49f1e-3b32-4342-8c2e-9cbd4919fe4d"
select select "ca07ae0a-7638-46ff-ada2-c67ca3524324"
select select "ec75a761-93b4-47c5-8535-fea253c32937"
select select "bcbb982e-a48c-4b4a-a83b-ed1363446a86"
select select "47a2a5dd-5977-4941-8e6f-09ff03cdfb75"
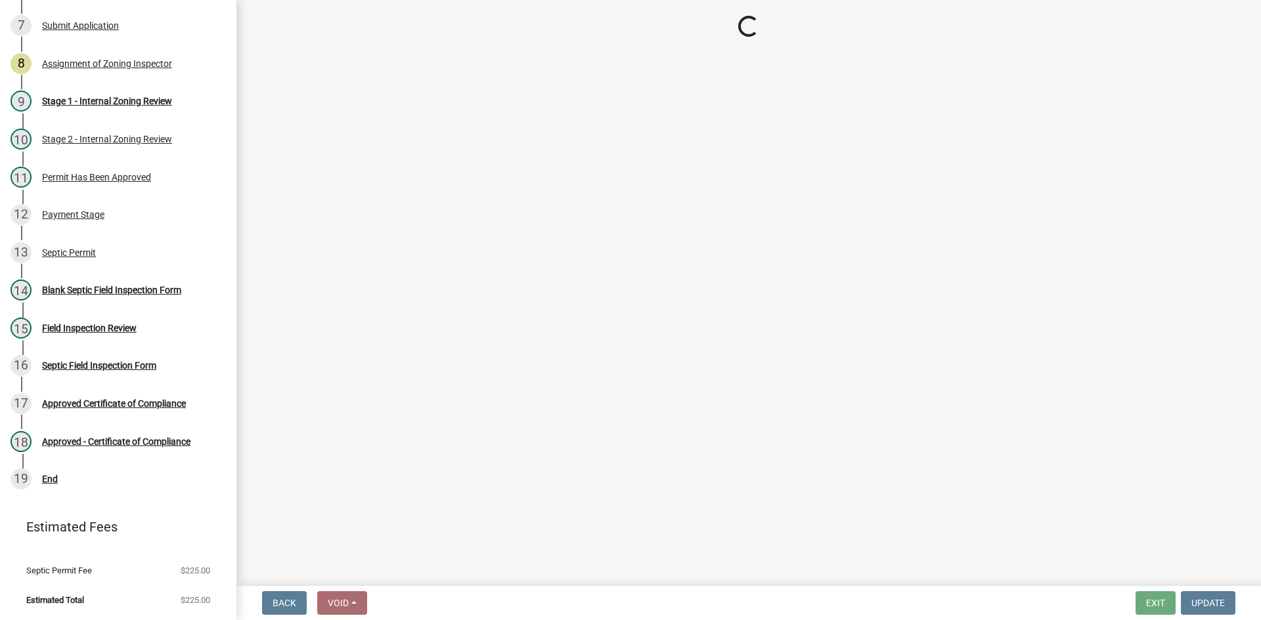
select select "bb79d4d7-231b-4b1d-b193-590fb78434b4"
select select "16f67b85-ee8d-44ae-bc4a-b6dc5f12ab64"
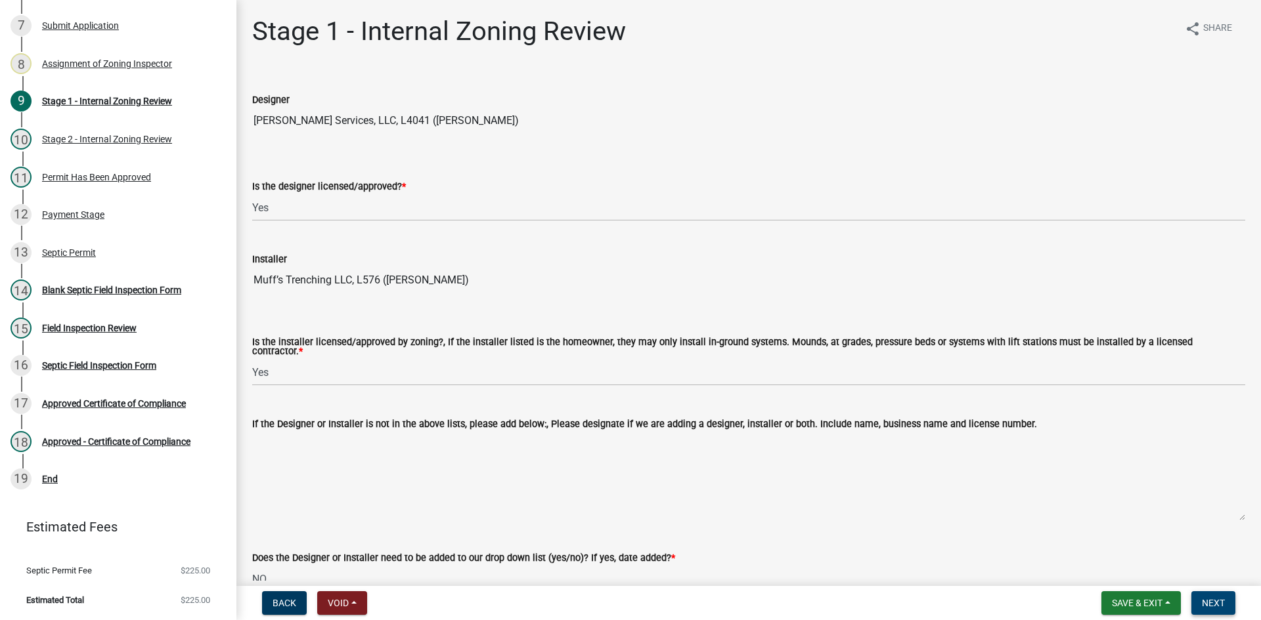
click at [1214, 602] on span "Next" at bounding box center [1213, 603] width 23 height 11
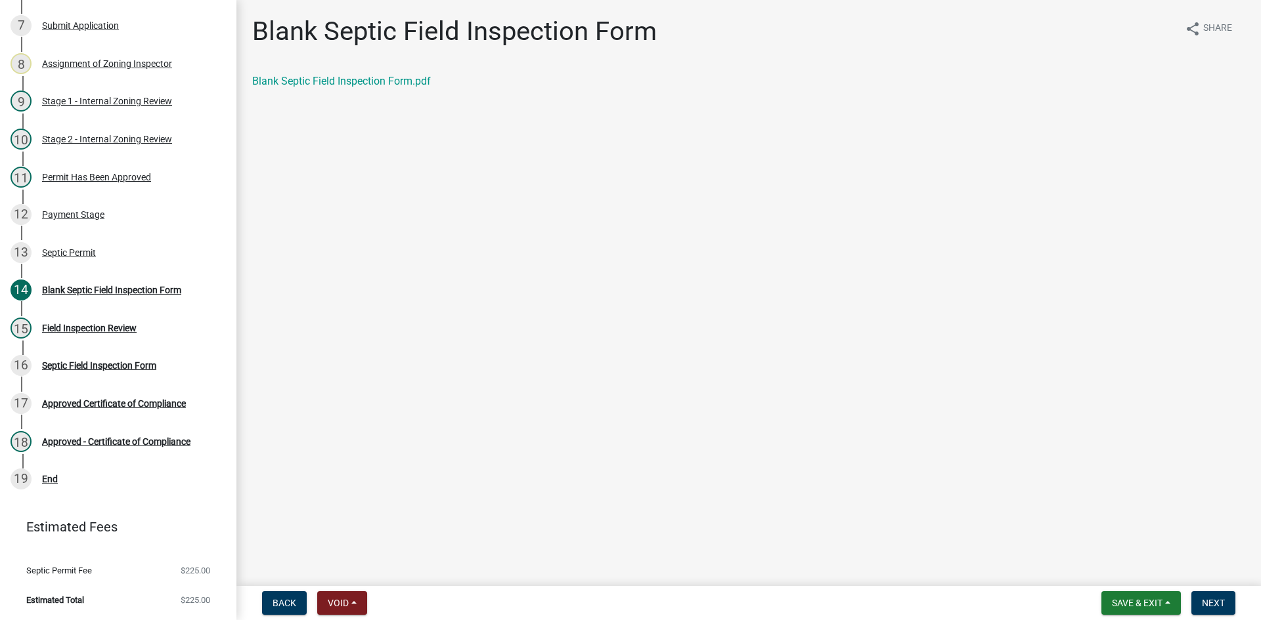
click at [368, 44] on h1 "Blank Septic Field Inspection Form" at bounding box center [454, 32] width 404 height 32
click at [380, 79] on link "Blank Septic Field Inspection Form.pdf" at bounding box center [341, 81] width 179 height 12
click at [226, 278] on link "14 Blank Septic Field Inspection Form" at bounding box center [118, 290] width 236 height 38
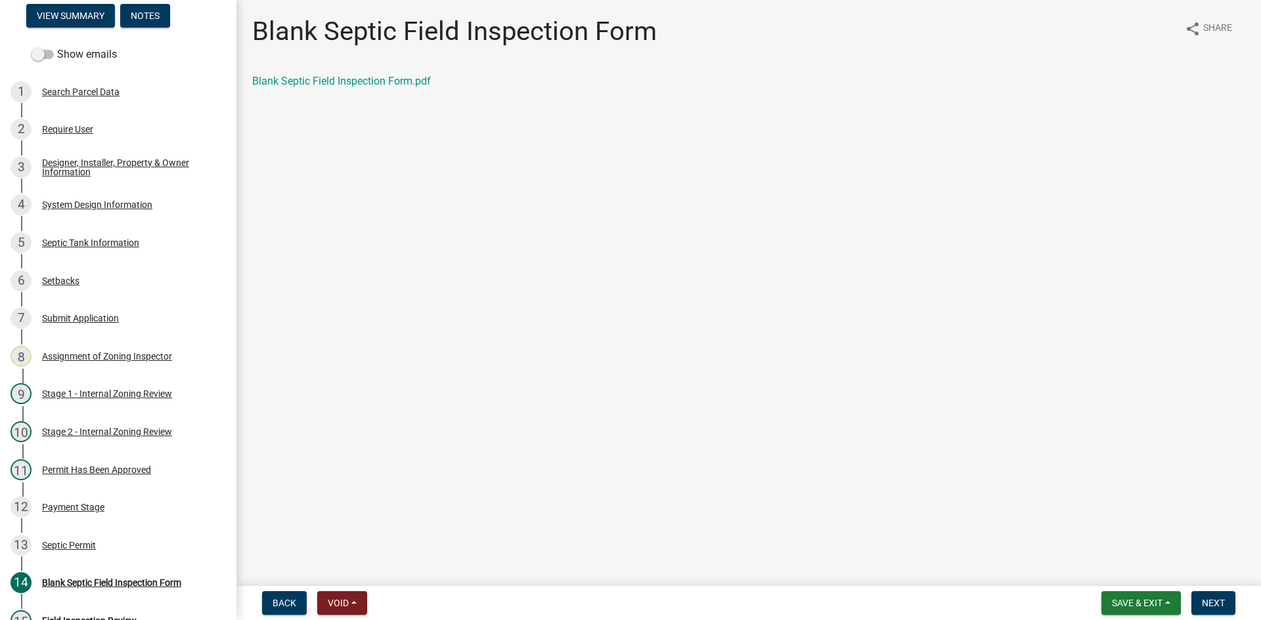
scroll to position [109, 0]
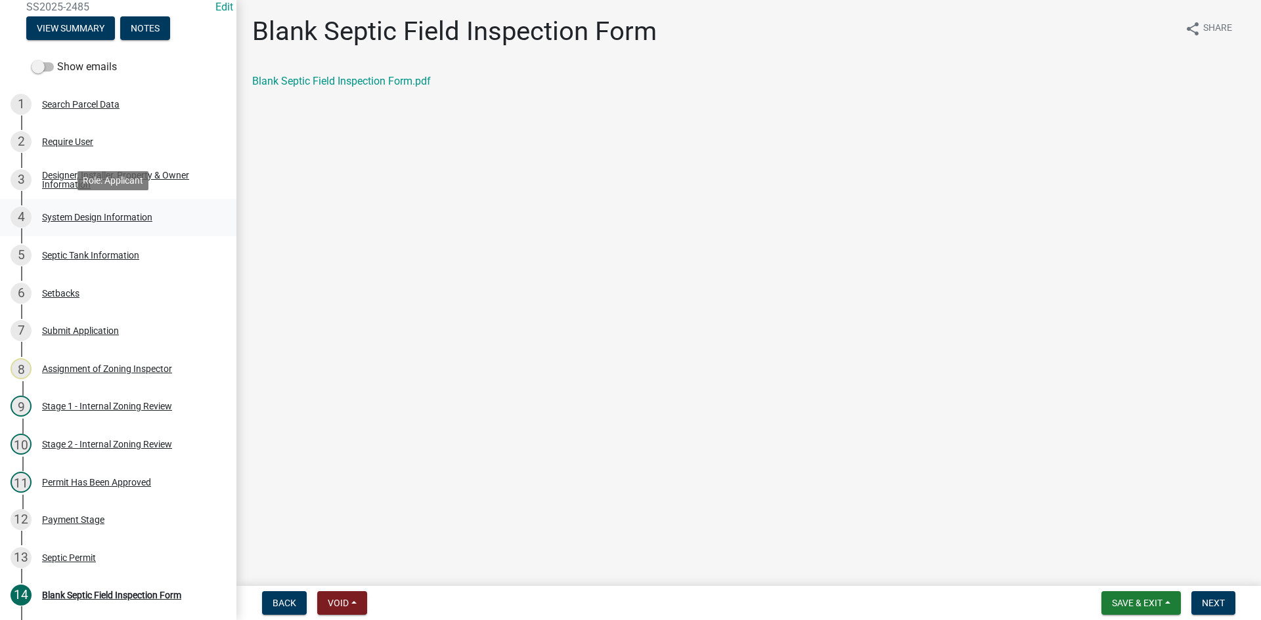
click at [152, 214] on div "System Design Information" at bounding box center [97, 217] width 110 height 9
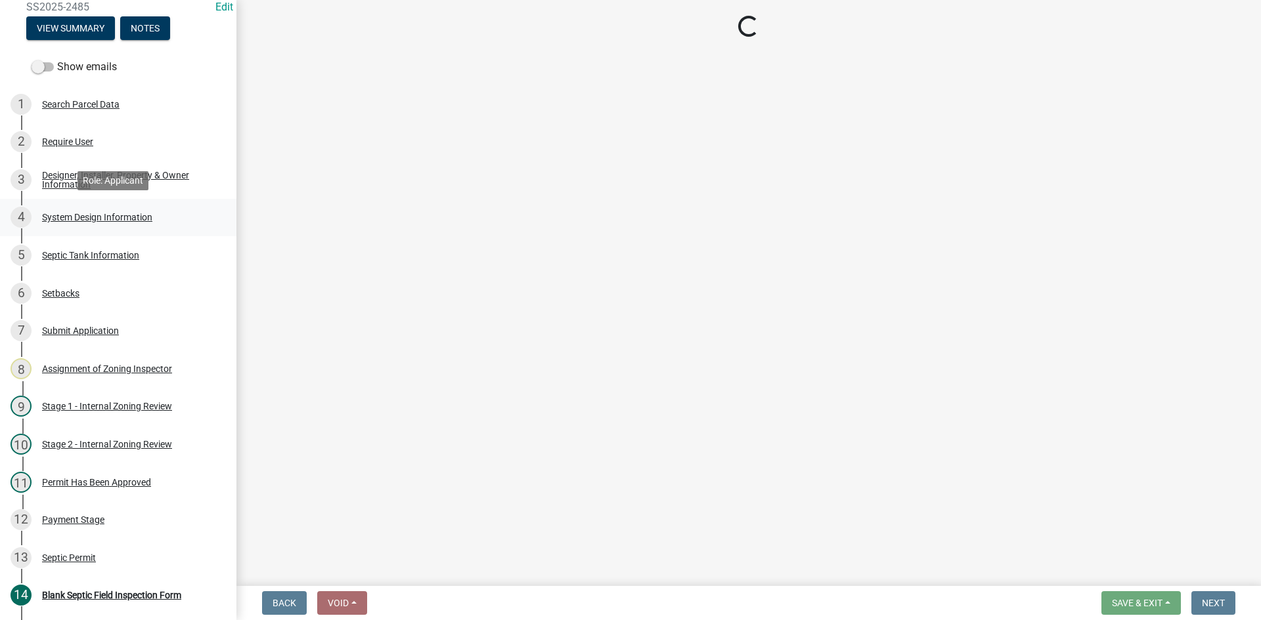
select select "55497d75-c43f-4635-a730-e0737ce05d56"
select select "d11049ea-91d0-42ef-8f23-5bc08afa6acf"
select select "011fbff4-a41d-4a75-9bd8-71c7e6c69e0d"
select select "85fdfef2-2683-4311-b5d5-5505f6411127"
select select "ba735beb-519e-40f0-ae20-62d65fc4c46b"
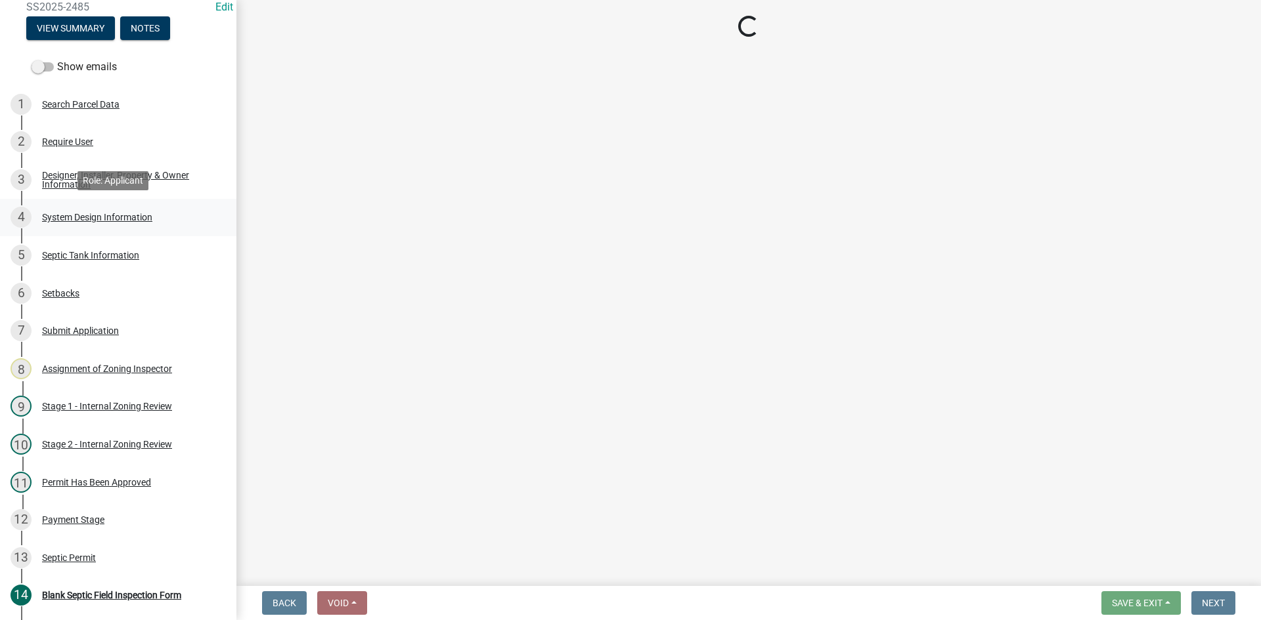
select select "ef698bf5-6172-44c1-9ffb-522c07469aed"
select select "384fc250-a67e-4e5e-a6e0-19116deb63e7"
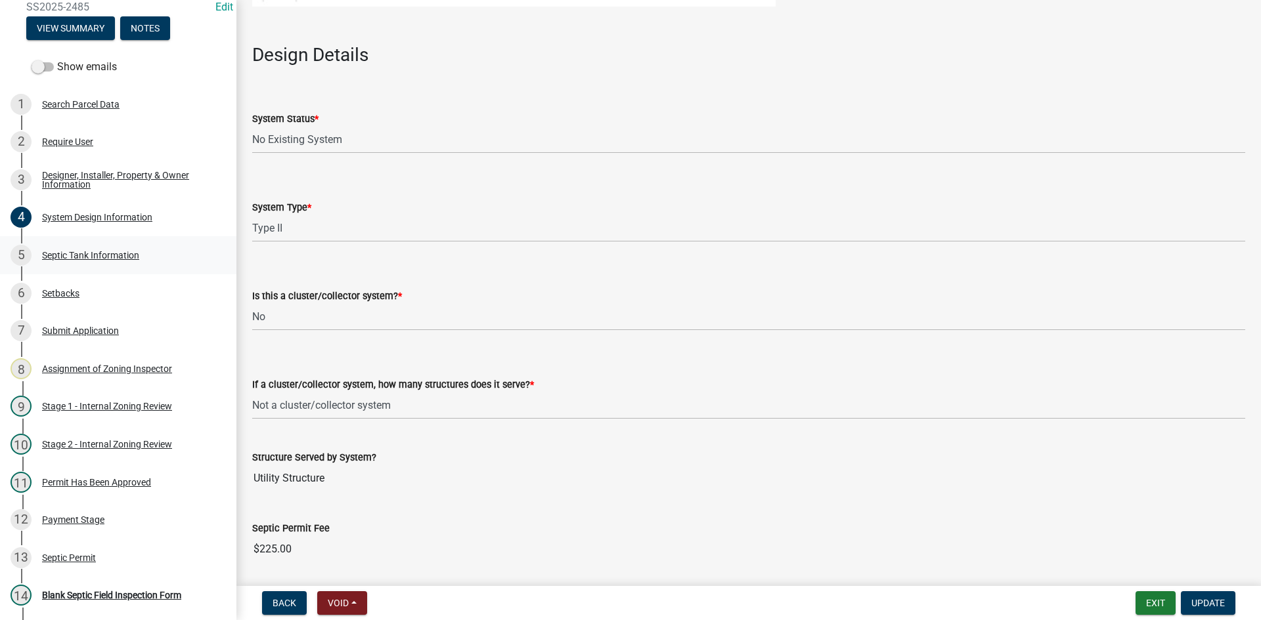
scroll to position [1572, 0]
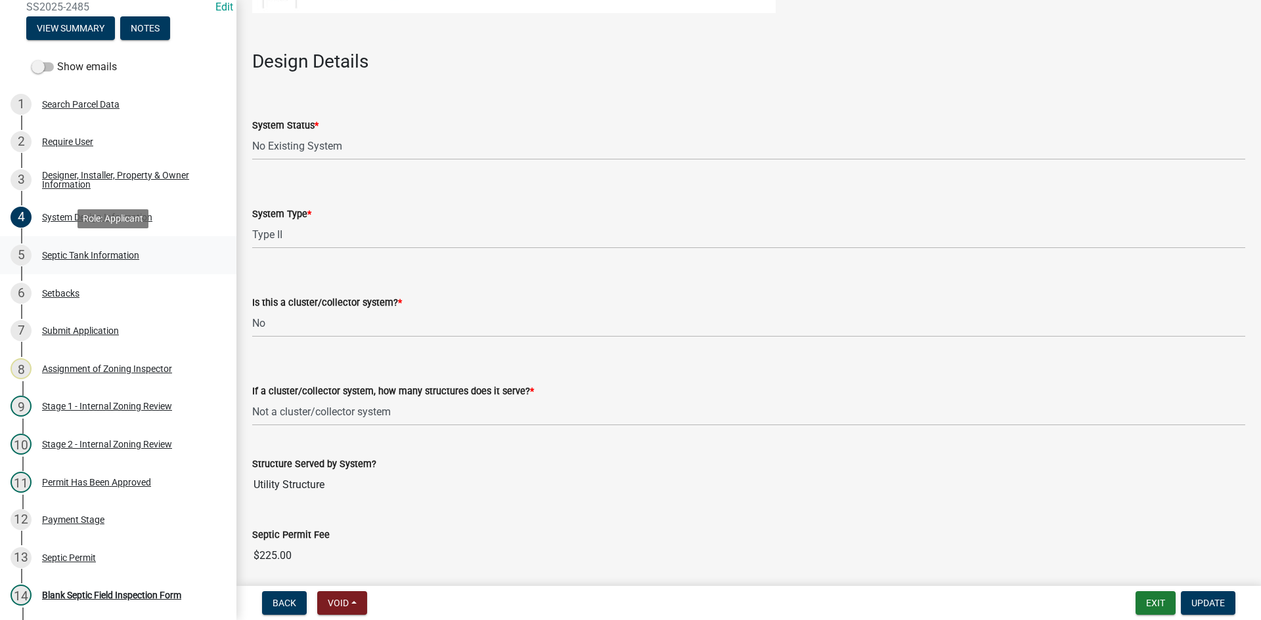
click at [104, 255] on div "Septic Tank Information" at bounding box center [90, 255] width 97 height 9
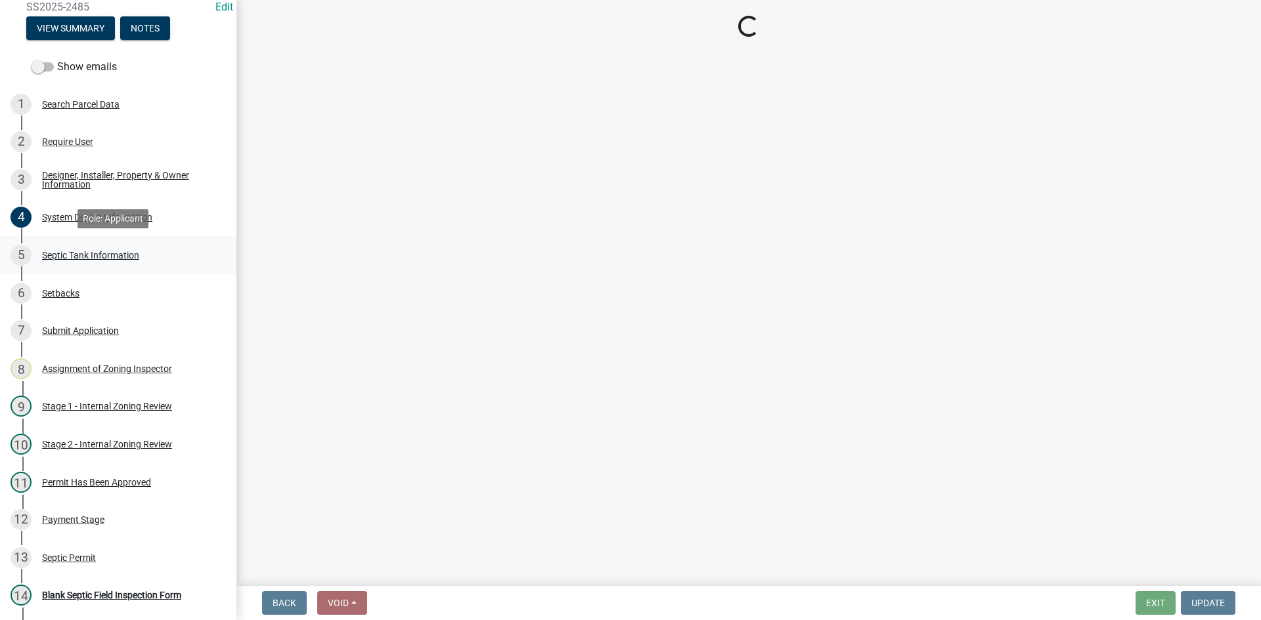
scroll to position [0, 0]
select select "f9fbe67c-c1cf-4a63-8ad4-799ce56b7f21"
select select "fe57a0e5-df0b-49ed-be87-b1b1dff725c1"
select select "52556460-45fa-4026-a6c2-c70bb0823cb5"
select select "16f08e72-e833-4cd6-9035-d5a26ecbf3c9"
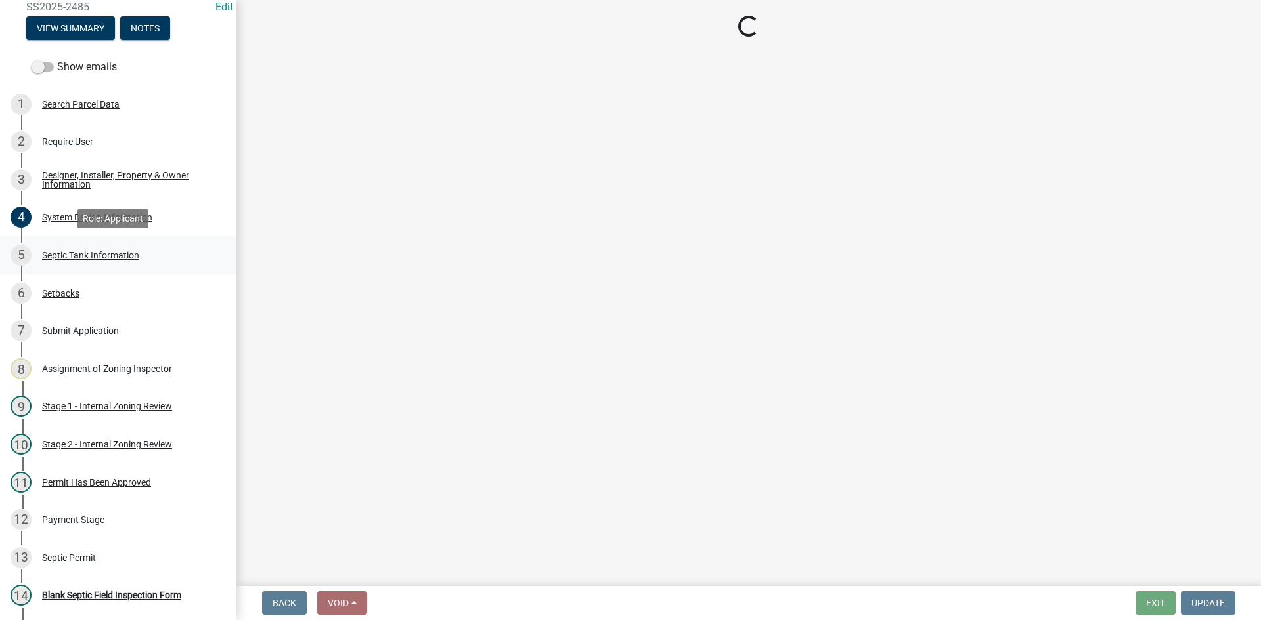
select select "a956bcdf-8f12-4f61-bfc1-a6e229dc0595"
select select "ba43cfd8-3223-4e93-a41d-8bc71aa45820"
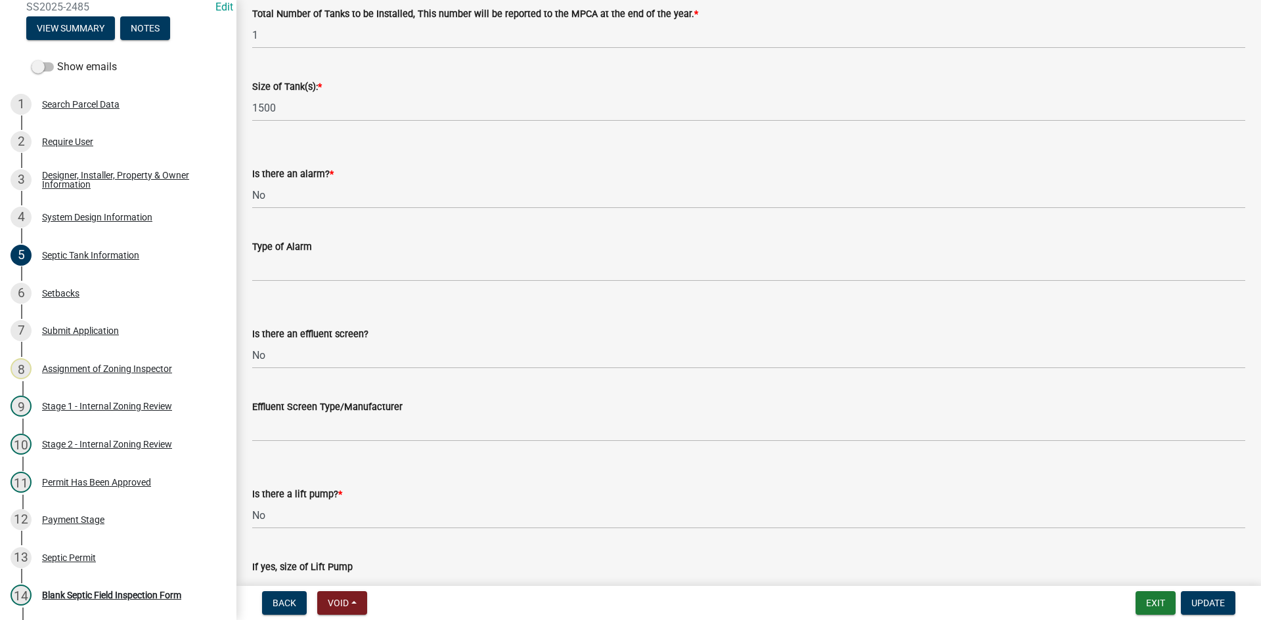
scroll to position [394, 0]
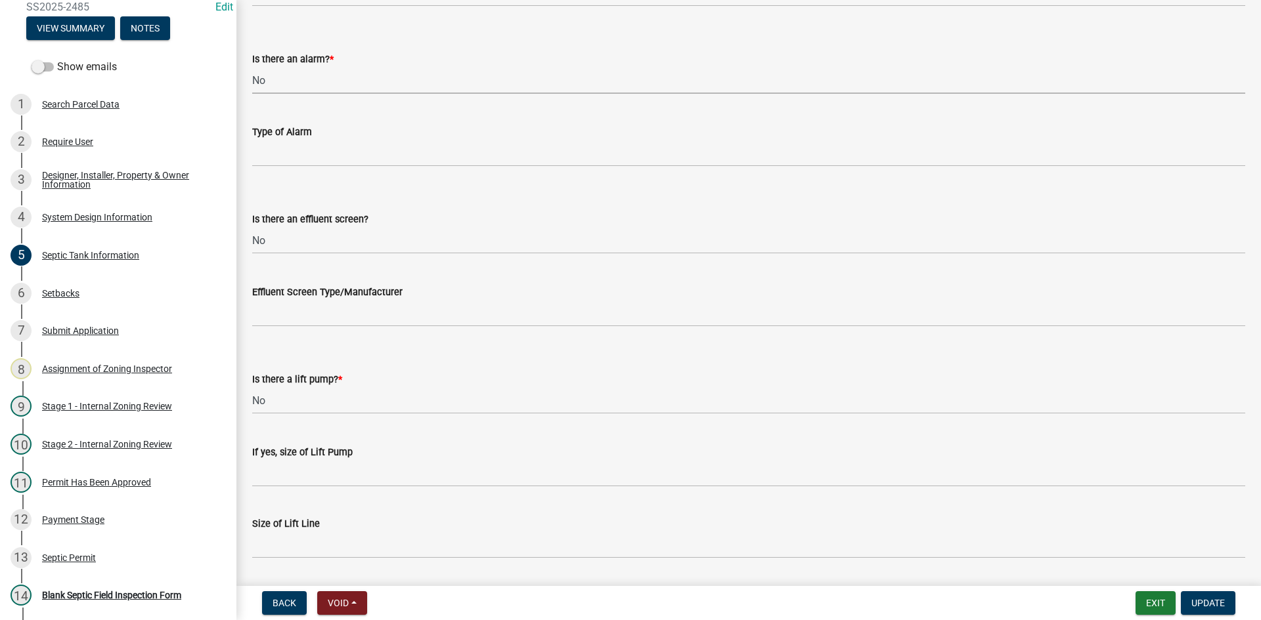
click at [274, 82] on select "Select Item... Yes No" at bounding box center [748, 80] width 993 height 27
click at [252, 67] on select "Select Item... Yes No" at bounding box center [748, 80] width 993 height 27
select select "c84d9e4c-2287-4d2e-9ef7-9874a7456ee3"
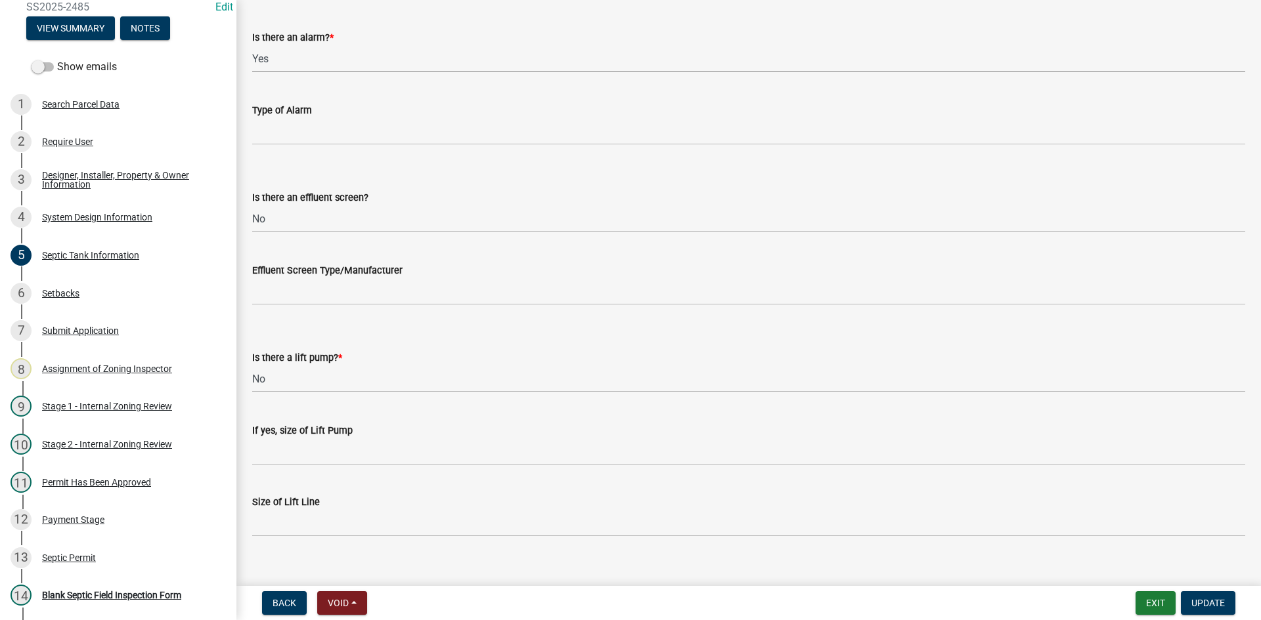
scroll to position [433, 0]
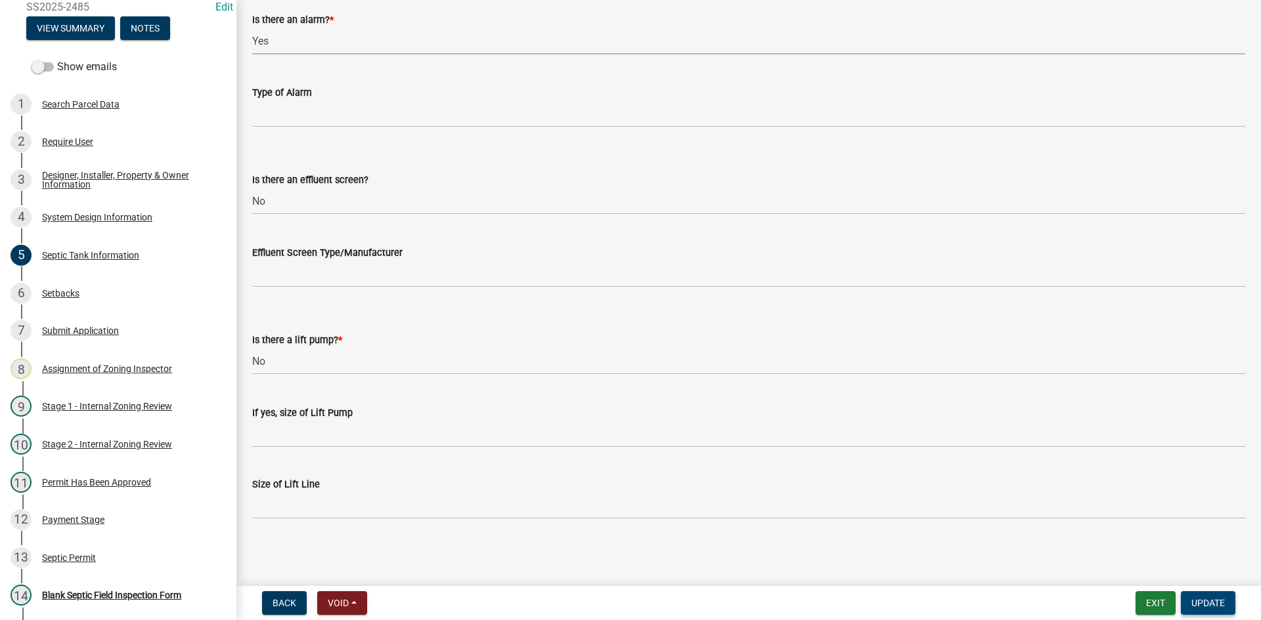
click at [1202, 607] on span "Update" at bounding box center [1207, 603] width 33 height 11
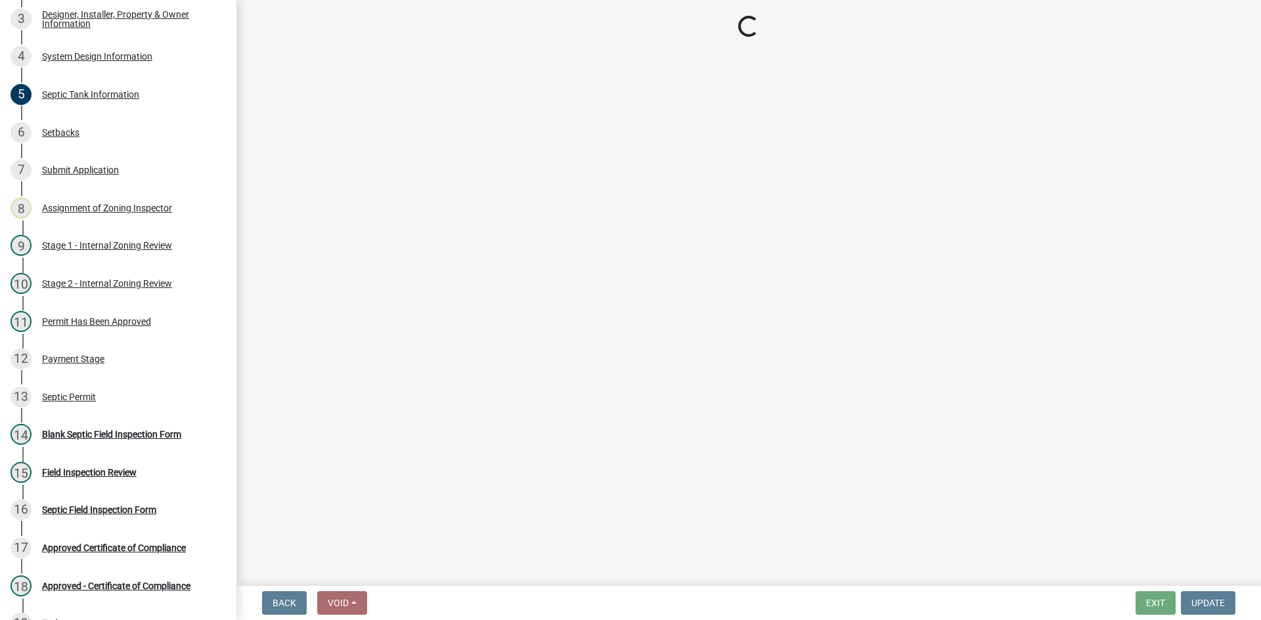
scroll to position [318, 0]
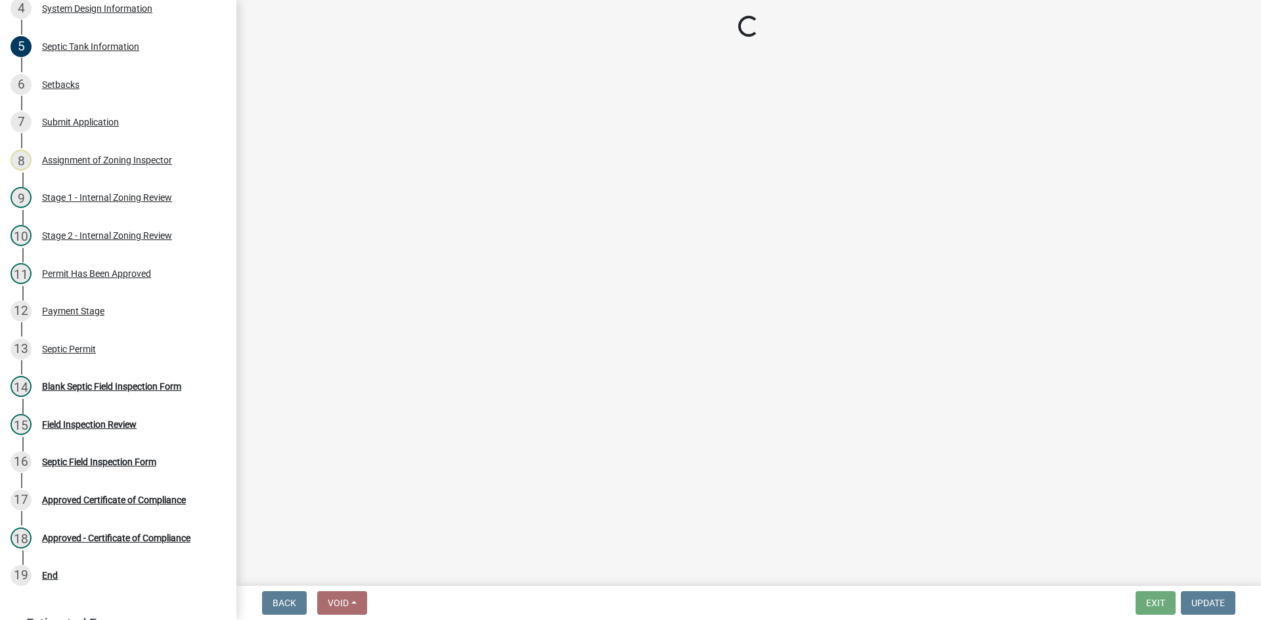
select select "49e49f1e-3b32-4342-8c2e-9cbd4919fe4d"
select select "ca07ae0a-7638-46ff-ada2-c67ca3524324"
select select "ec75a761-93b4-47c5-8535-fea253c32937"
select select "bcbb982e-a48c-4b4a-a83b-ed1363446a86"
select select "47a2a5dd-5977-4941-8e6f-09ff03cdfb75"
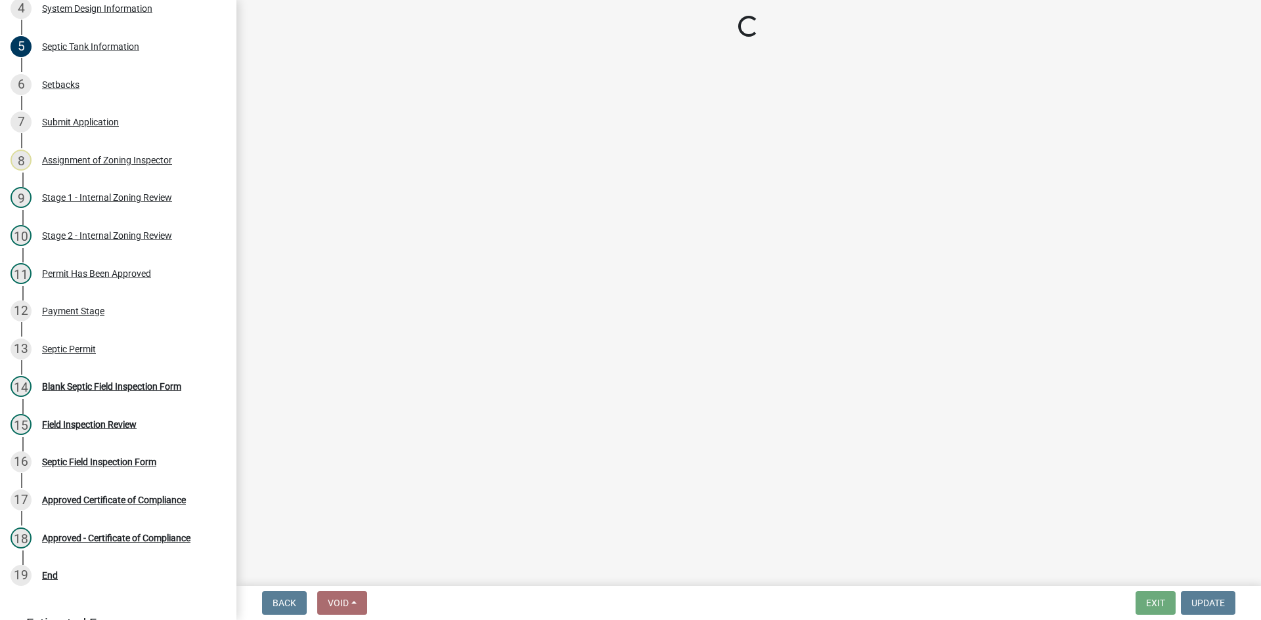
select select "bb79d4d7-231b-4b1d-b193-590fb78434b4"
select select "16f67b85-ee8d-44ae-bc4a-b6dc5f12ab64"
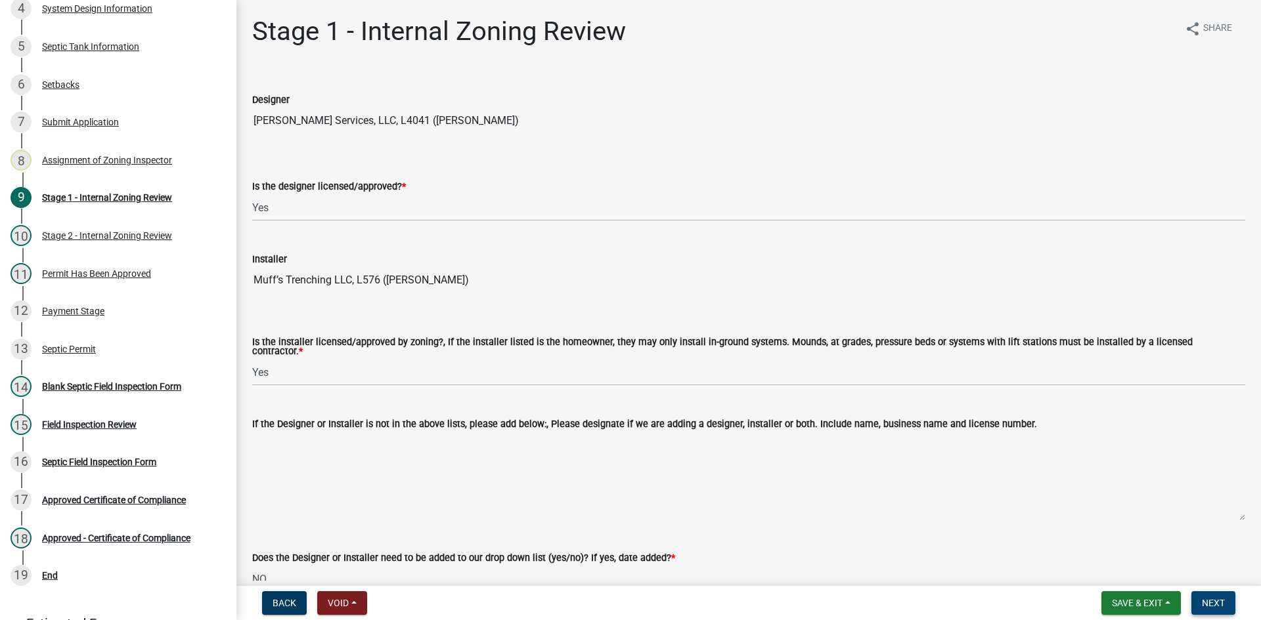
click at [1206, 609] on span "Next" at bounding box center [1213, 603] width 23 height 11
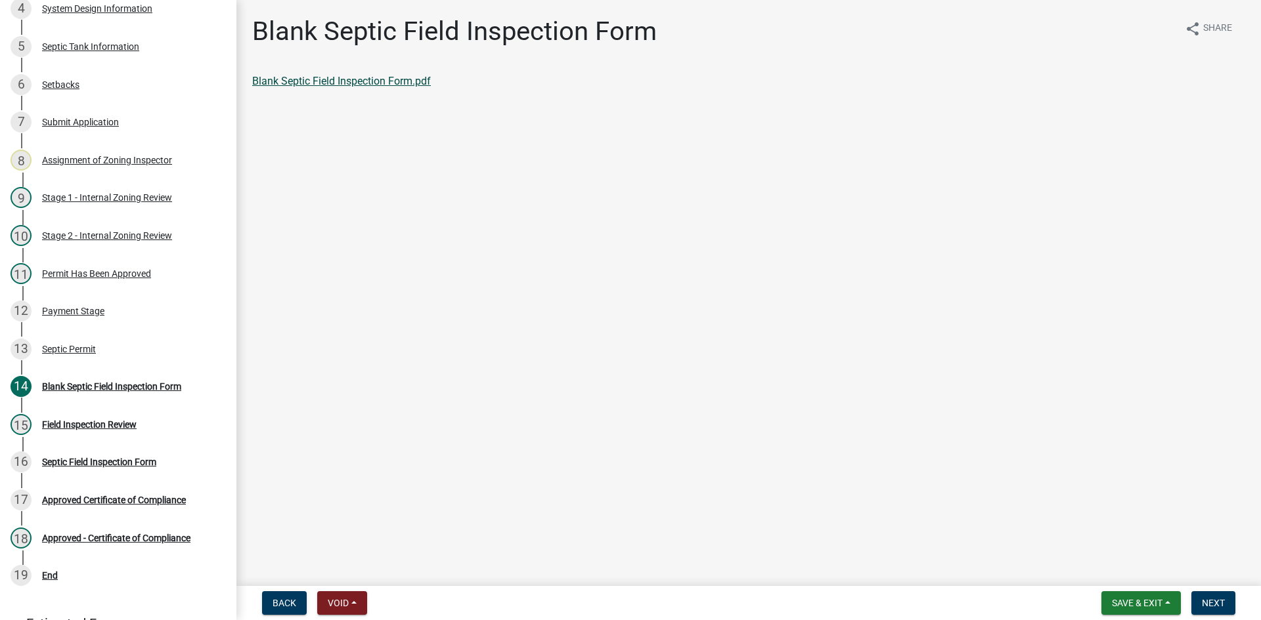
click at [358, 86] on link "Blank Septic Field Inspection Form.pdf" at bounding box center [341, 81] width 179 height 12
click at [68, 346] on div "Septic Permit" at bounding box center [69, 349] width 54 height 9
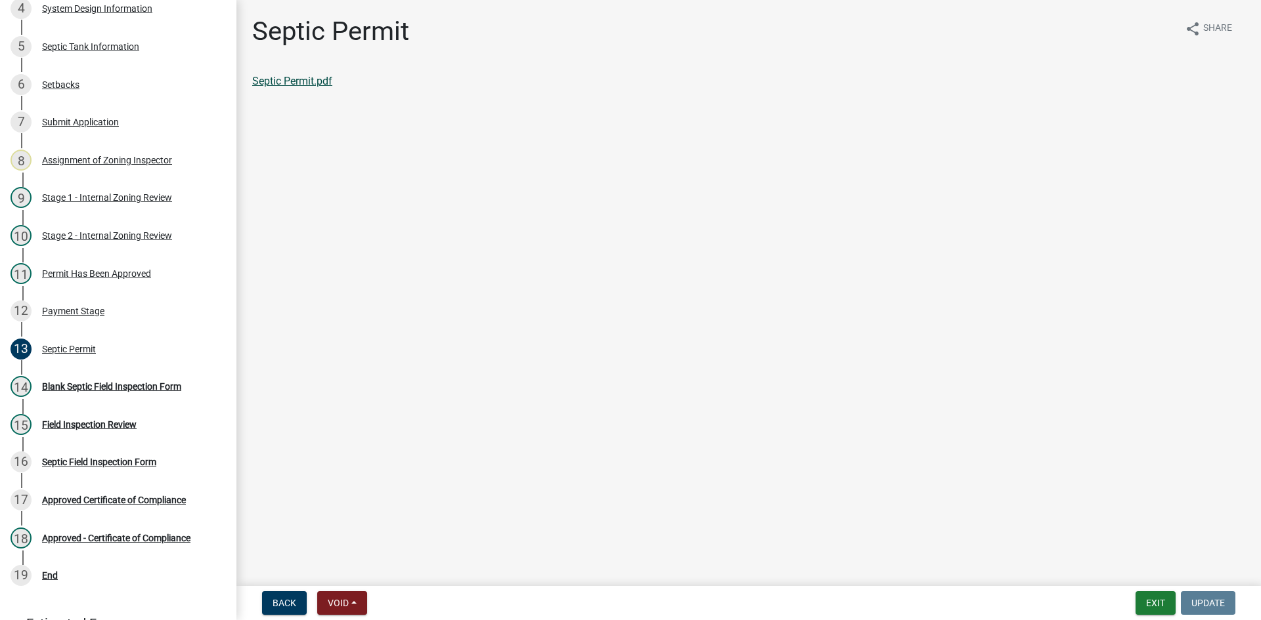
click at [316, 85] on link "Septic Permit.pdf" at bounding box center [292, 81] width 80 height 12
